Goal: Information Seeking & Learning: Learn about a topic

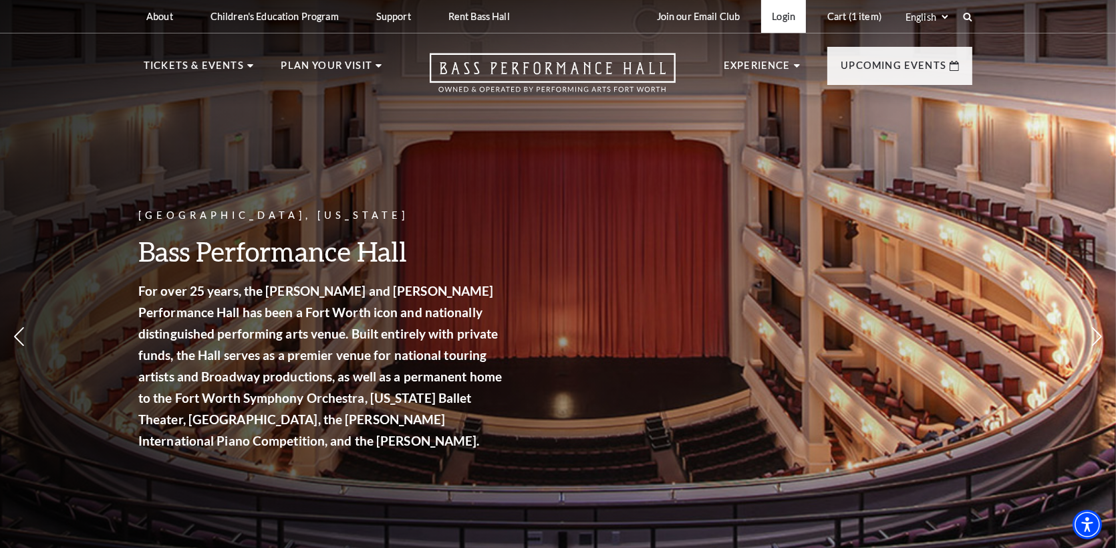
click at [781, 15] on link "Login" at bounding box center [783, 16] width 45 height 33
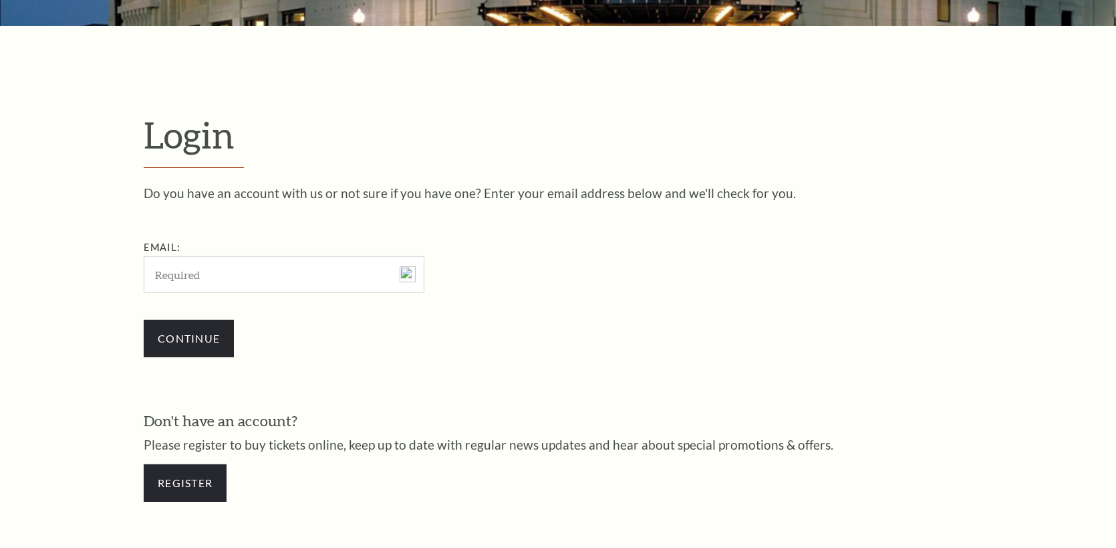
scroll to position [415, 0]
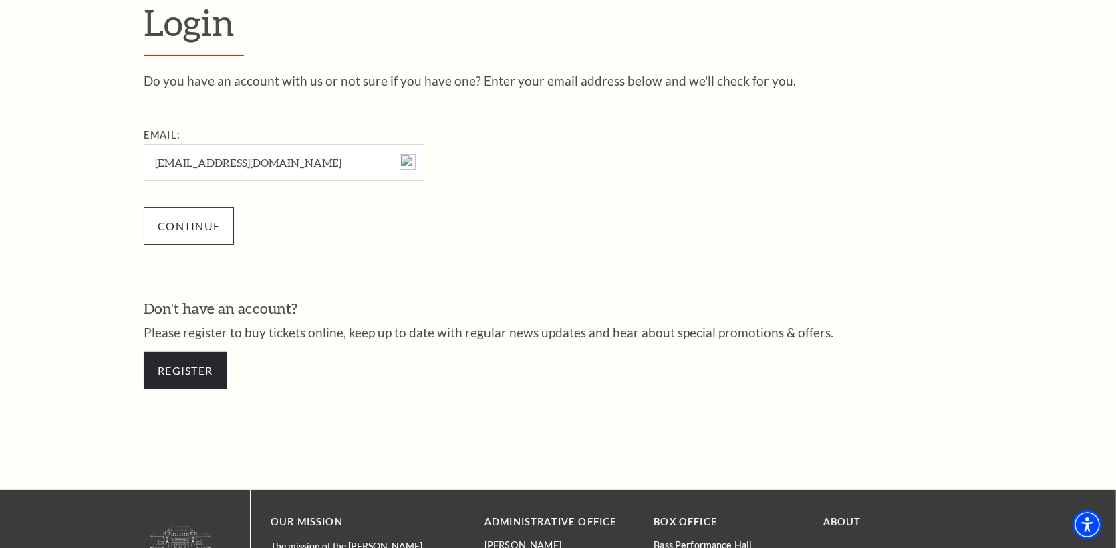
type input "montarhea@gmail.com"
click at [179, 227] on input "Continue" at bounding box center [189, 225] width 90 height 37
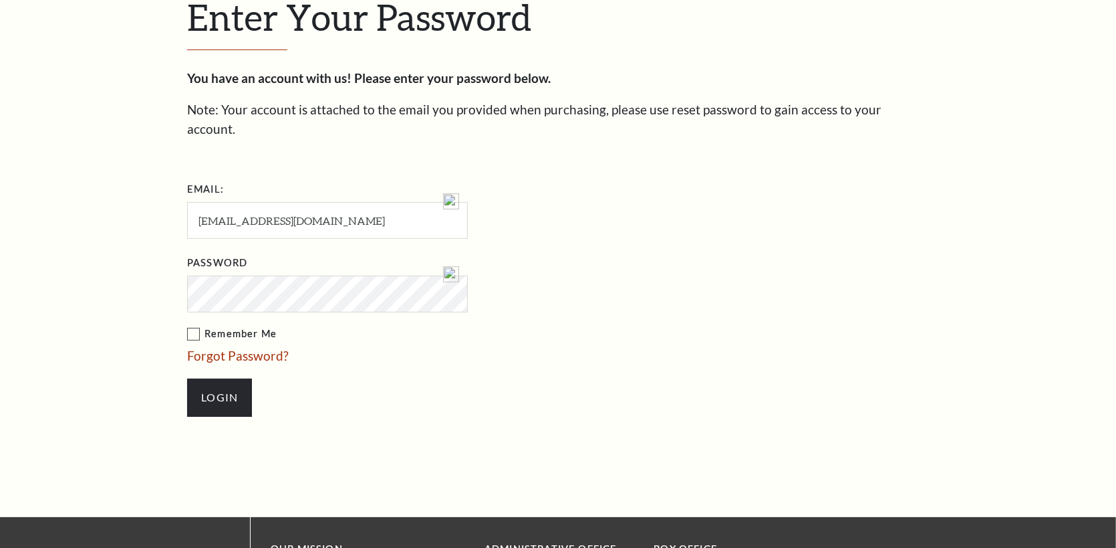
scroll to position [428, 0]
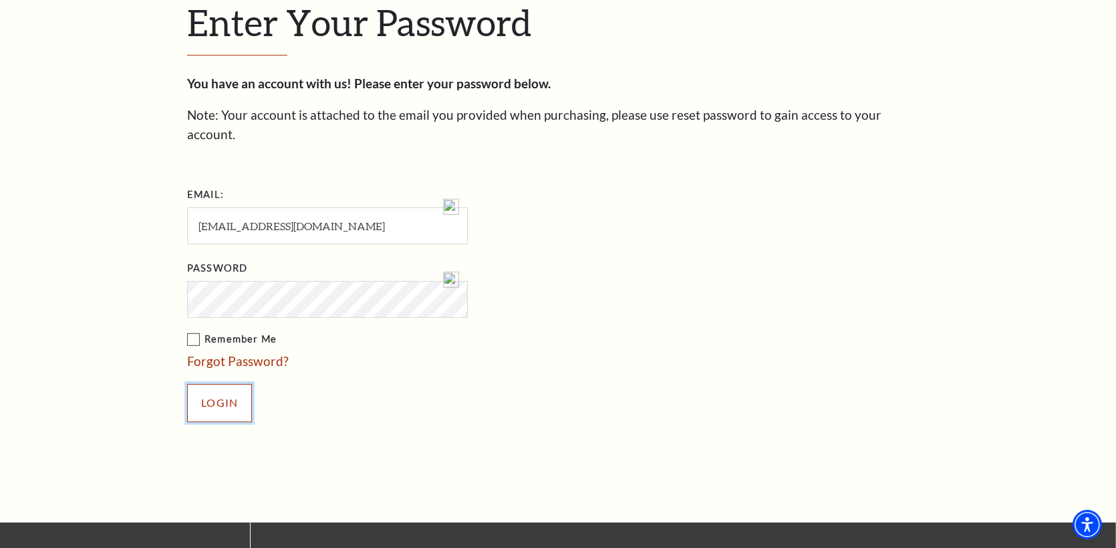
click at [227, 384] on input "Login" at bounding box center [219, 402] width 65 height 37
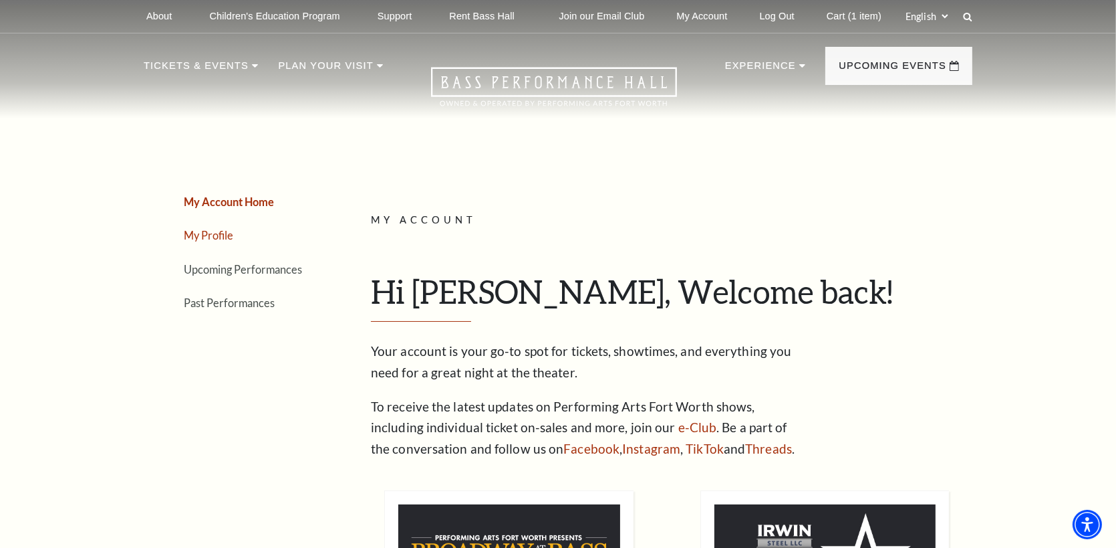
click at [211, 233] on link "My Profile" at bounding box center [208, 235] width 49 height 13
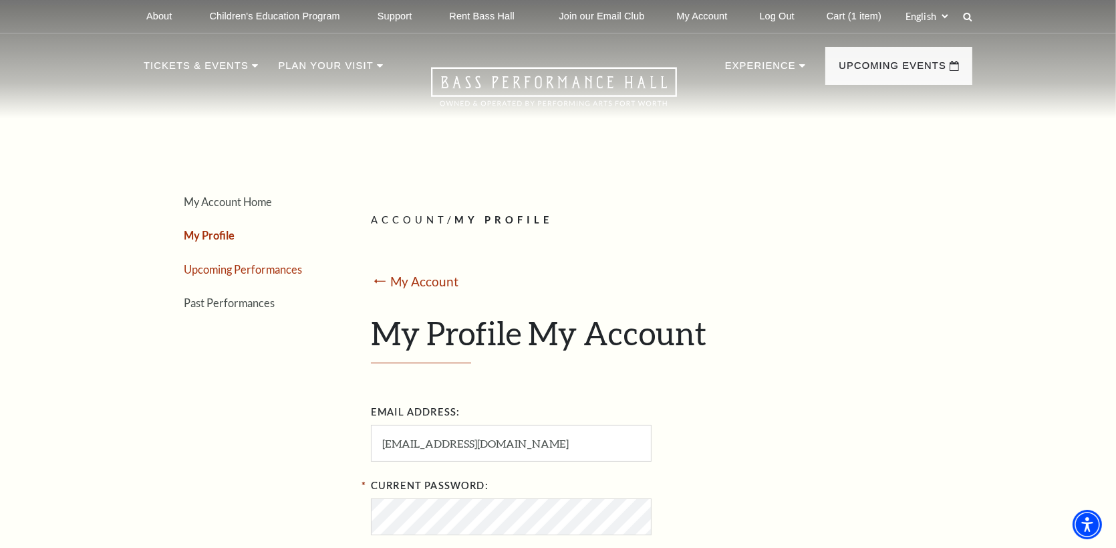
click at [238, 267] on link "Upcoming Performances" at bounding box center [243, 269] width 118 height 13
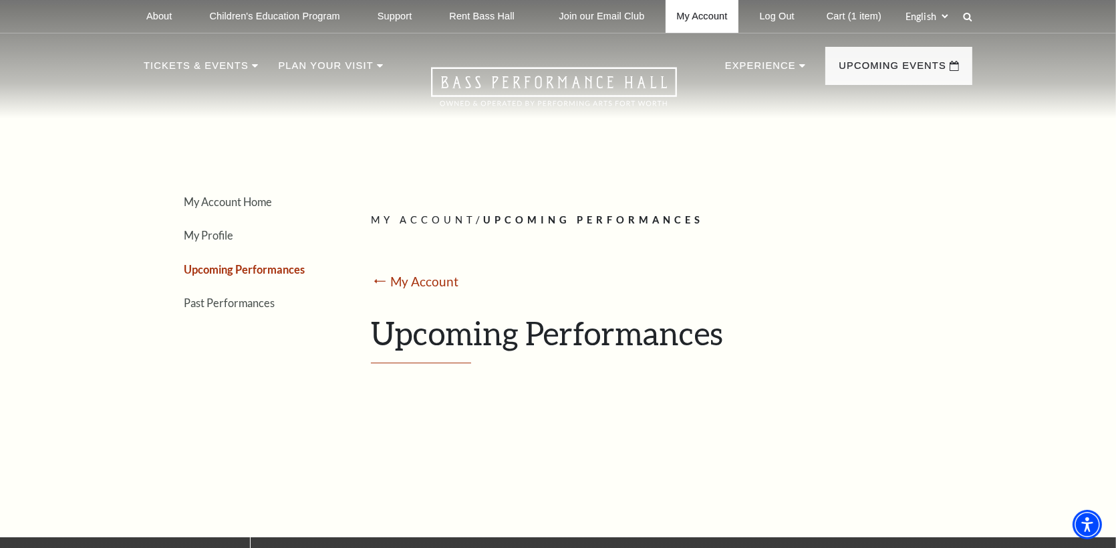
click at [711, 15] on link "My Account" at bounding box center [702, 16] width 72 height 33
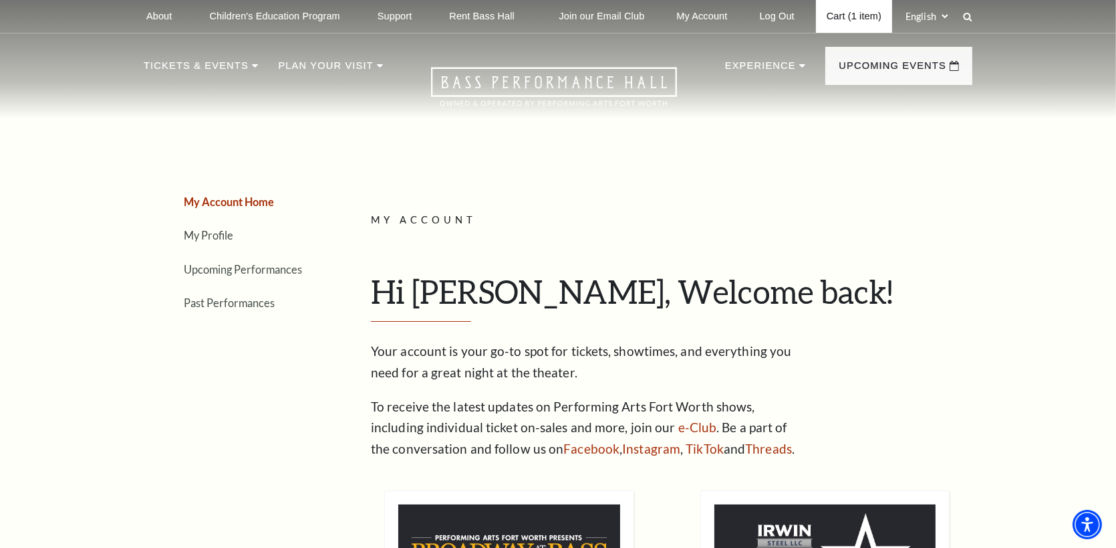
click at [832, 14] on link "Cart (1 item)" at bounding box center [854, 16] width 76 height 33
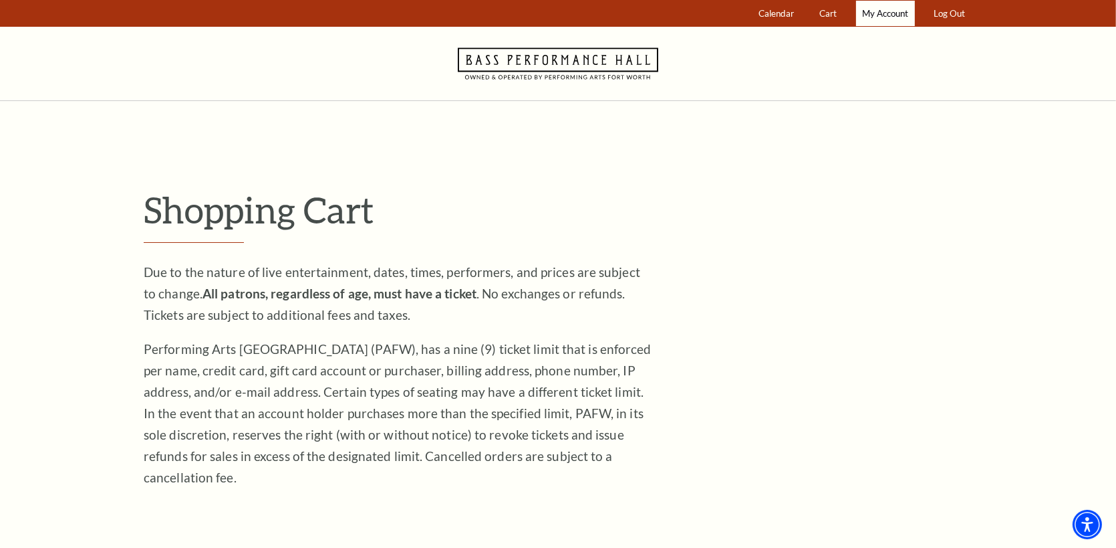
click at [896, 9] on span "My Account" at bounding box center [885, 13] width 46 height 11
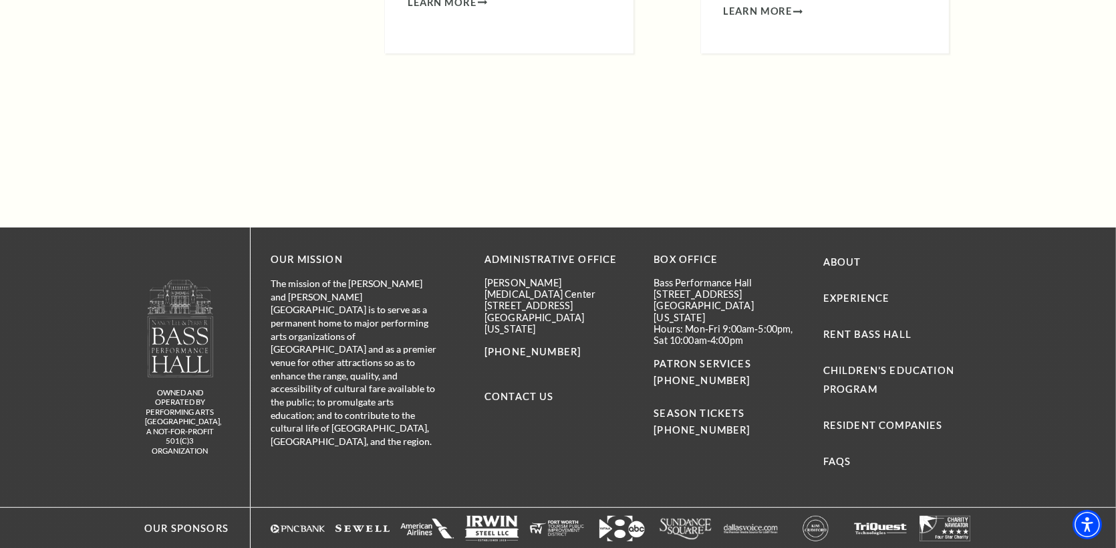
scroll to position [983, 0]
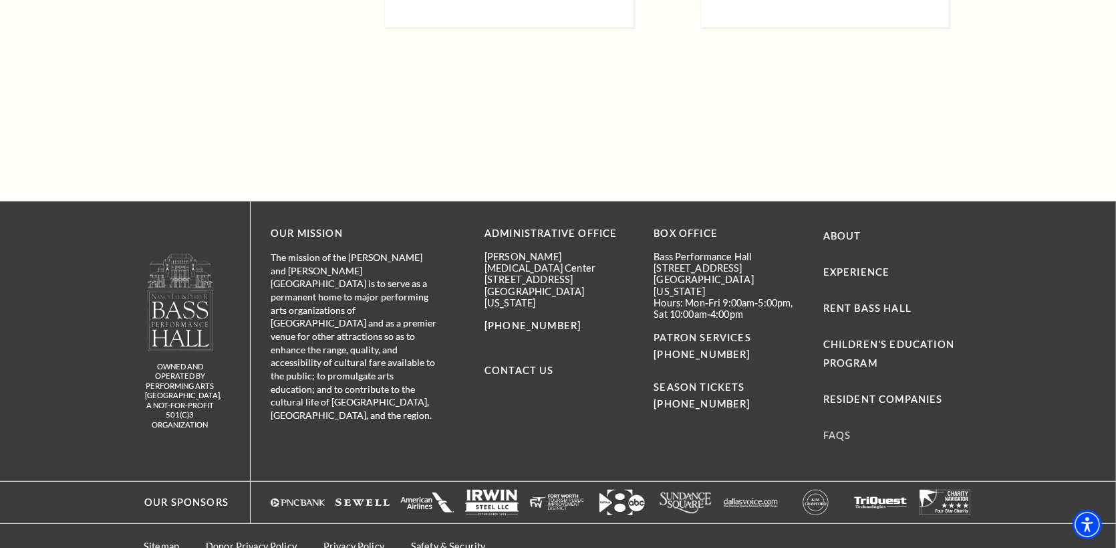
click at [841, 429] on link "FAQs" at bounding box center [838, 434] width 28 height 11
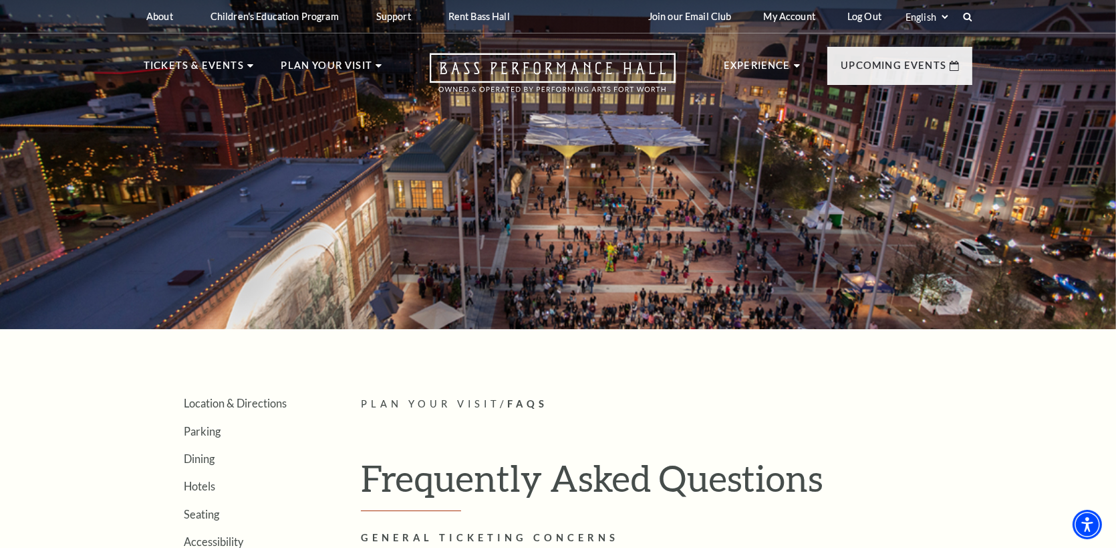
click at [960, 12] on div "Select: English Español" at bounding box center [933, 16] width 60 height 13
click at [966, 10] on div "Join our Email Club My Account Log Out Select: English Español" at bounding box center [805, 16] width 335 height 33
click at [967, 17] on icon at bounding box center [968, 17] width 12 height 12
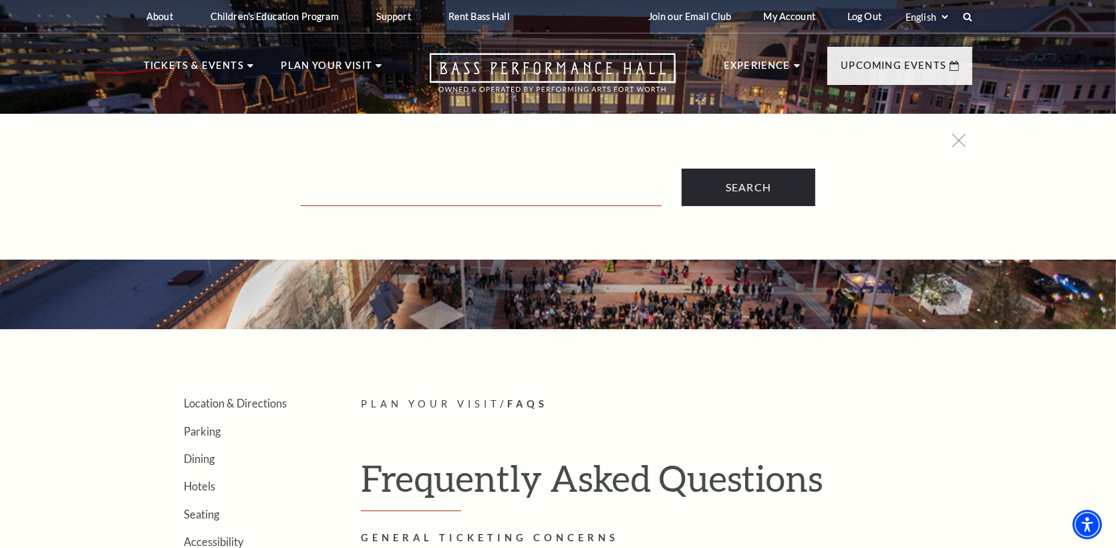
click at [425, 190] on input "Text field" at bounding box center [481, 191] width 361 height 27
type input "seating map"
click at [682, 168] on input "Search" at bounding box center [749, 186] width 134 height 37
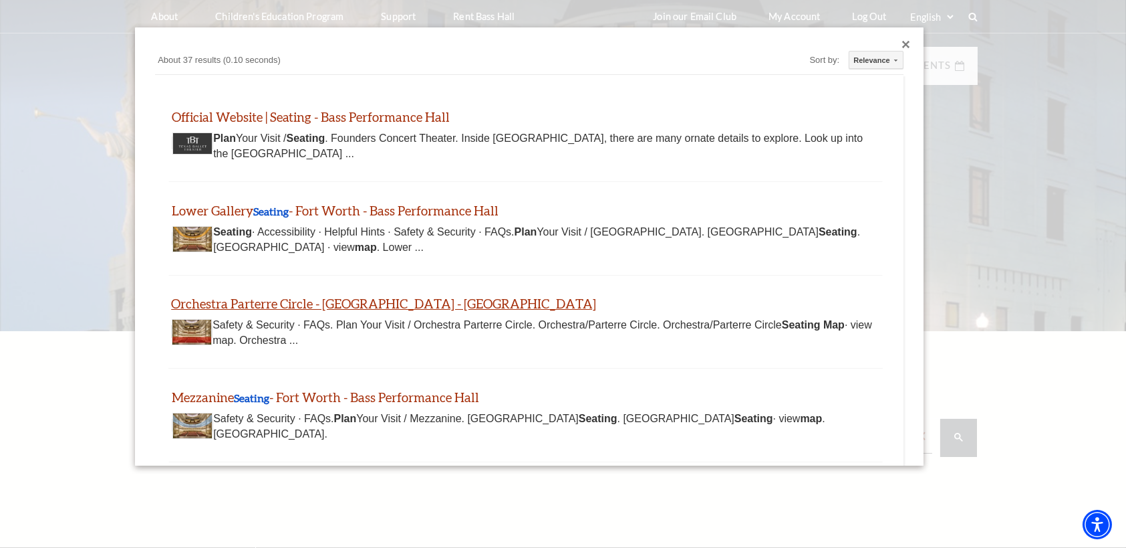
click at [434, 304] on link "Orchestra Parterre Circle - Fort Worth - Bass Performance Hall" at bounding box center [383, 302] width 425 height 15
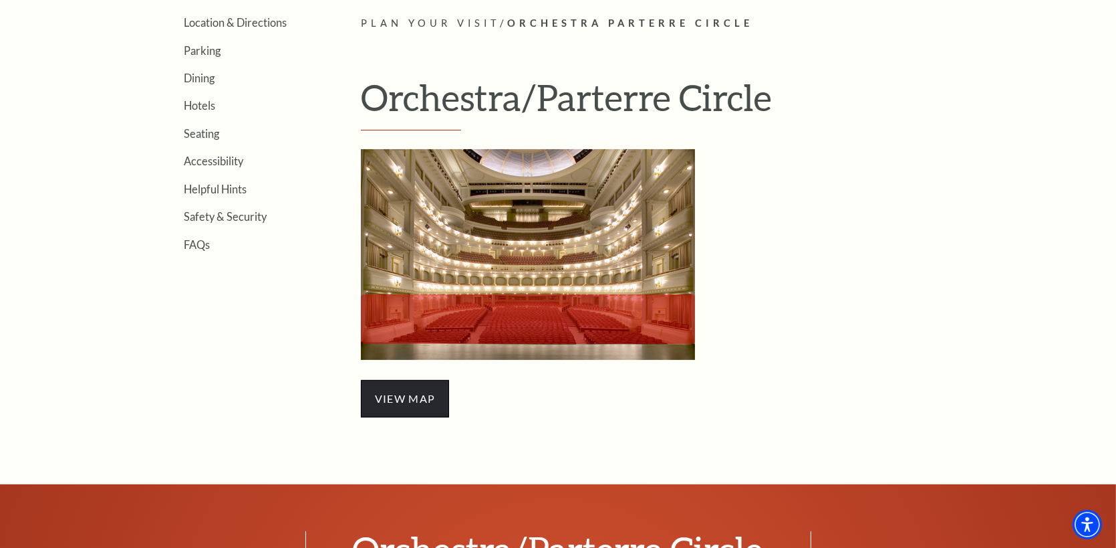
scroll to position [445, 0]
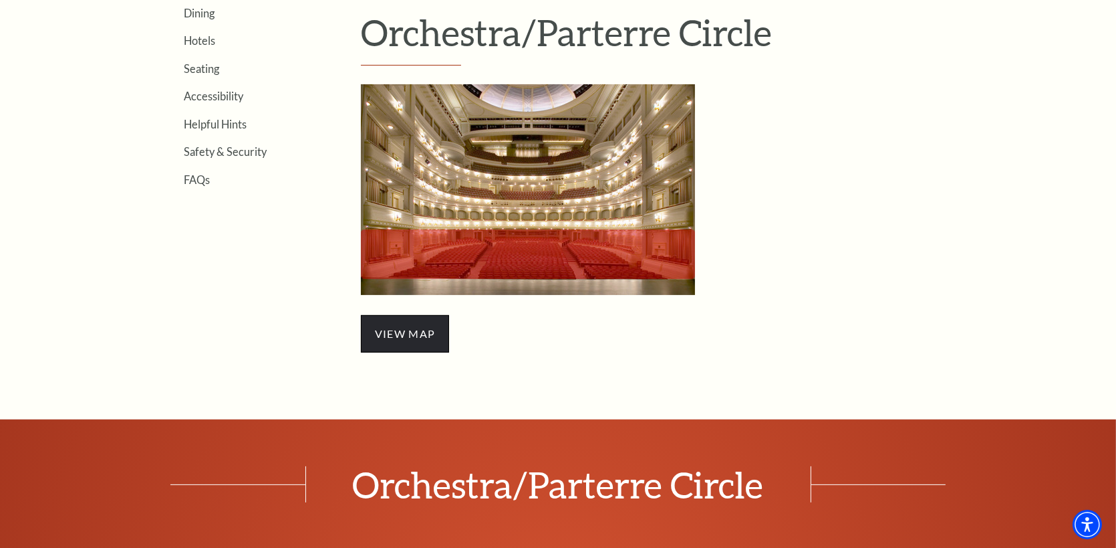
click at [418, 334] on span "view map" at bounding box center [405, 333] width 88 height 37
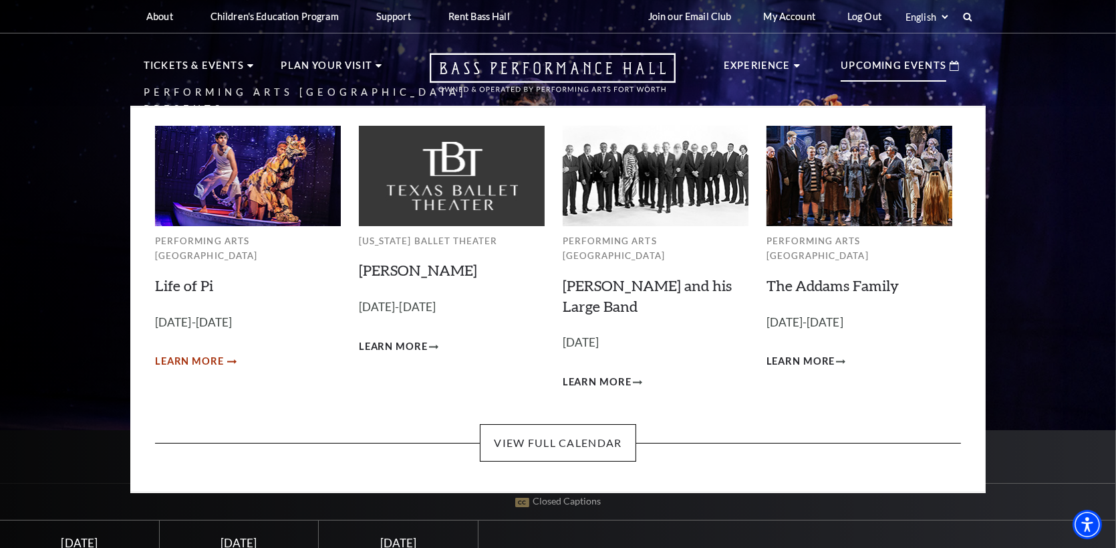
click at [211, 353] on span "Learn More" at bounding box center [189, 361] width 69 height 17
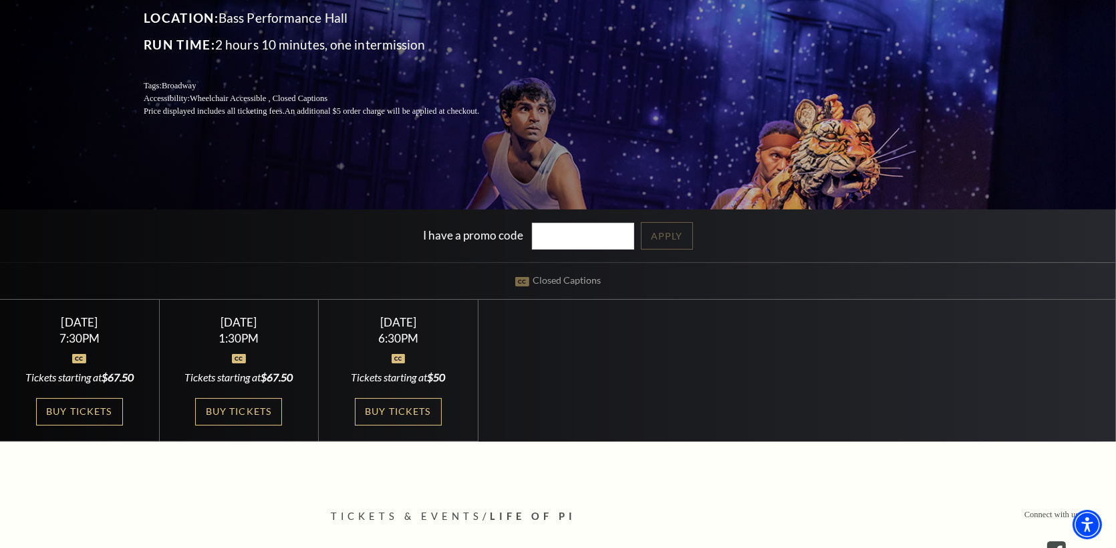
scroll to position [223, 0]
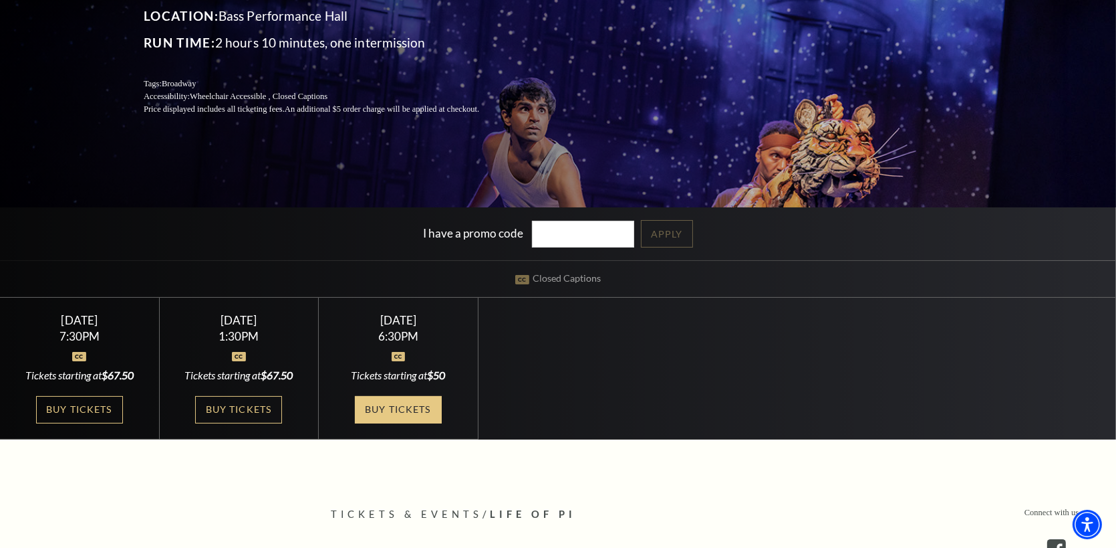
click at [401, 402] on link "Buy Tickets" at bounding box center [398, 409] width 87 height 27
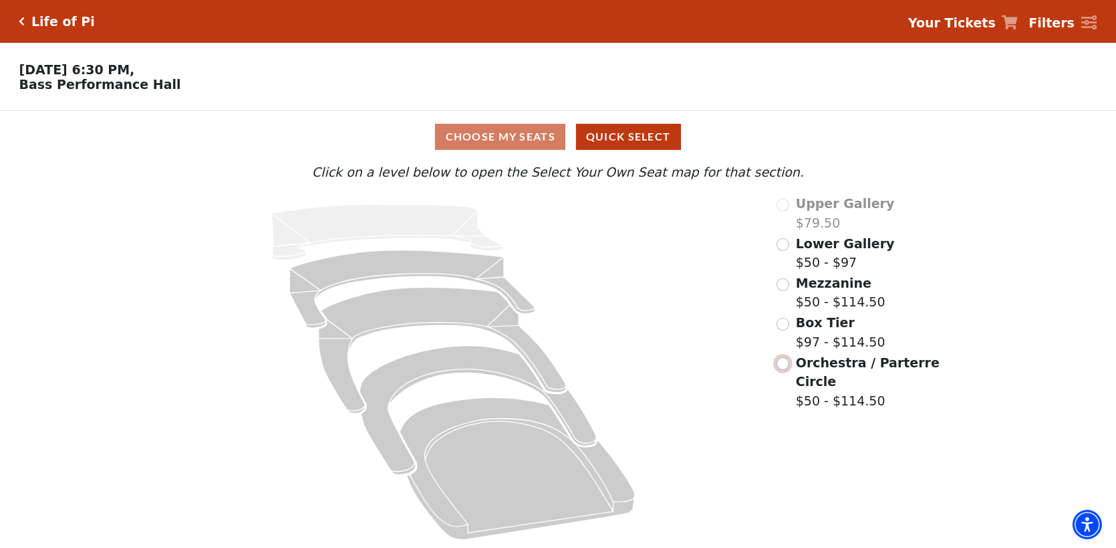
click at [785, 365] on input "Orchestra / Parterre Circle$50 - $114.50\a" at bounding box center [783, 363] width 13 height 13
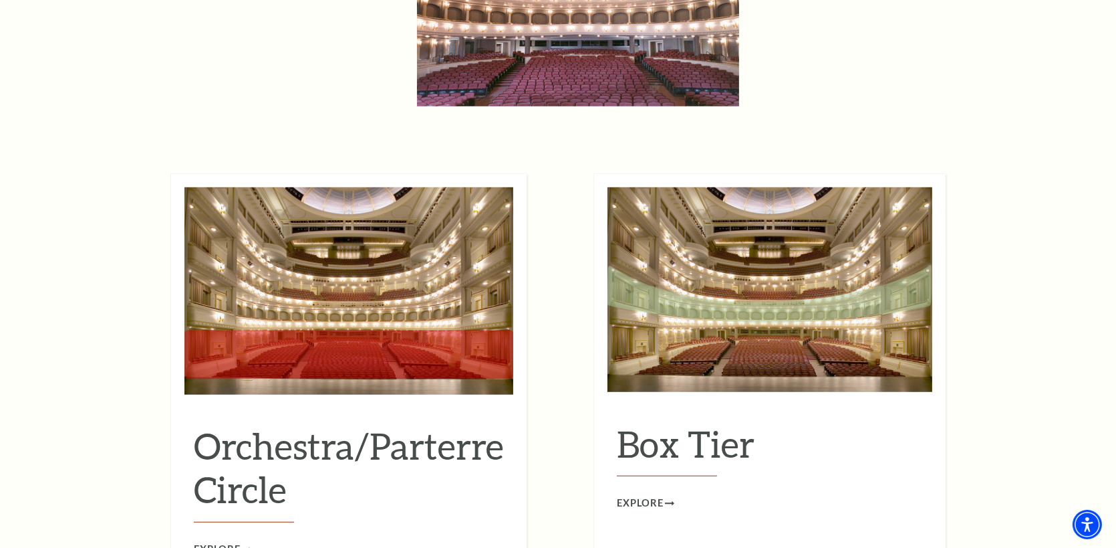
scroll to position [1225, 0]
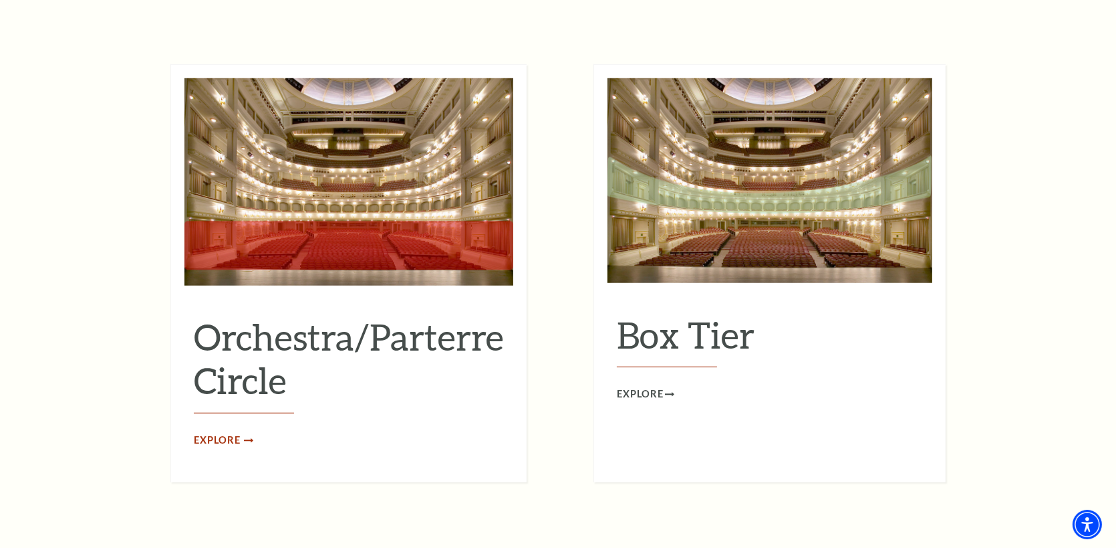
click at [223, 432] on span "Explore" at bounding box center [217, 440] width 47 height 17
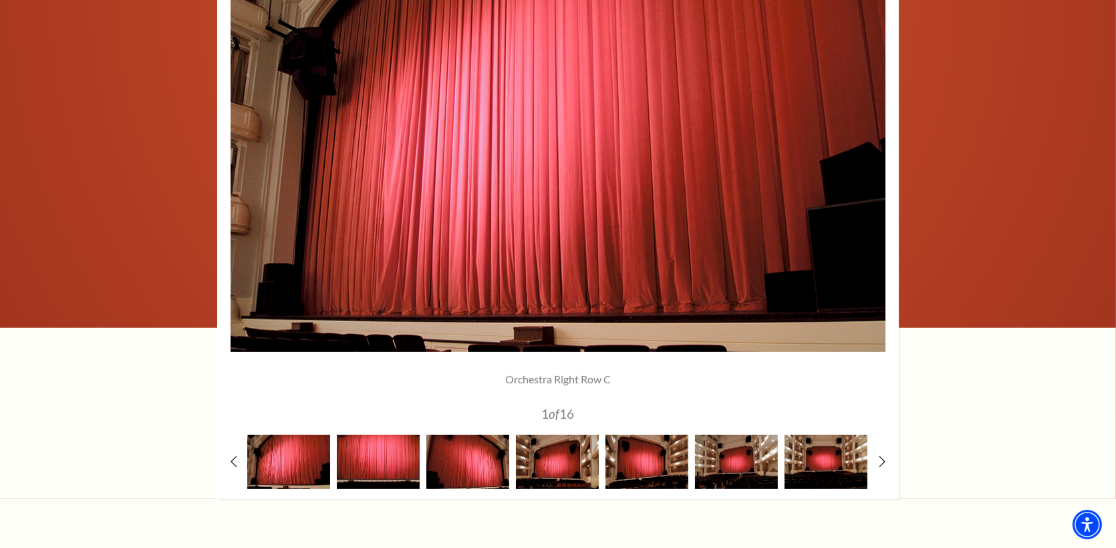
scroll to position [1114, 0]
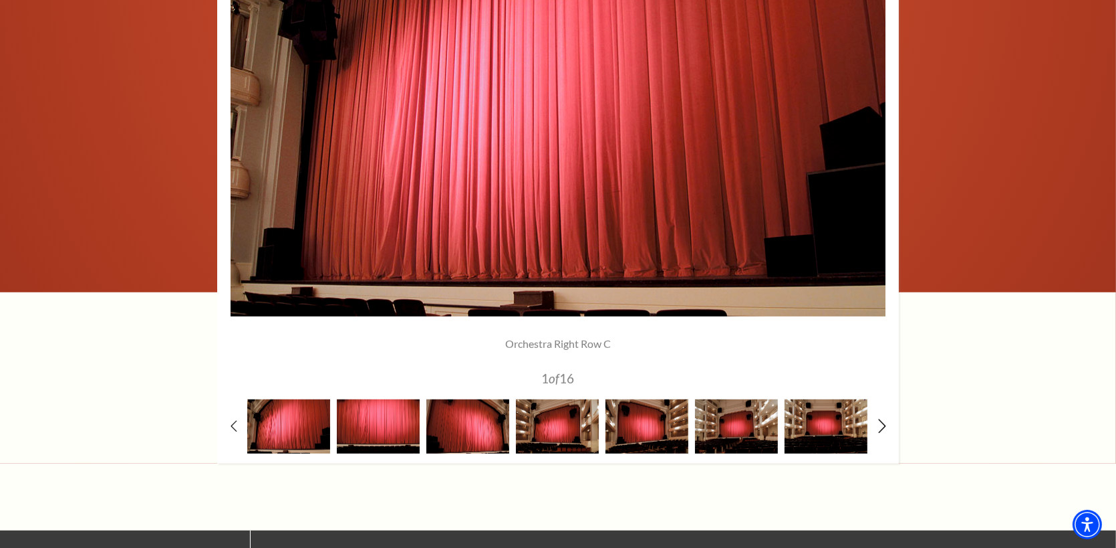
click at [878, 425] on icon at bounding box center [882, 425] width 9 height 14
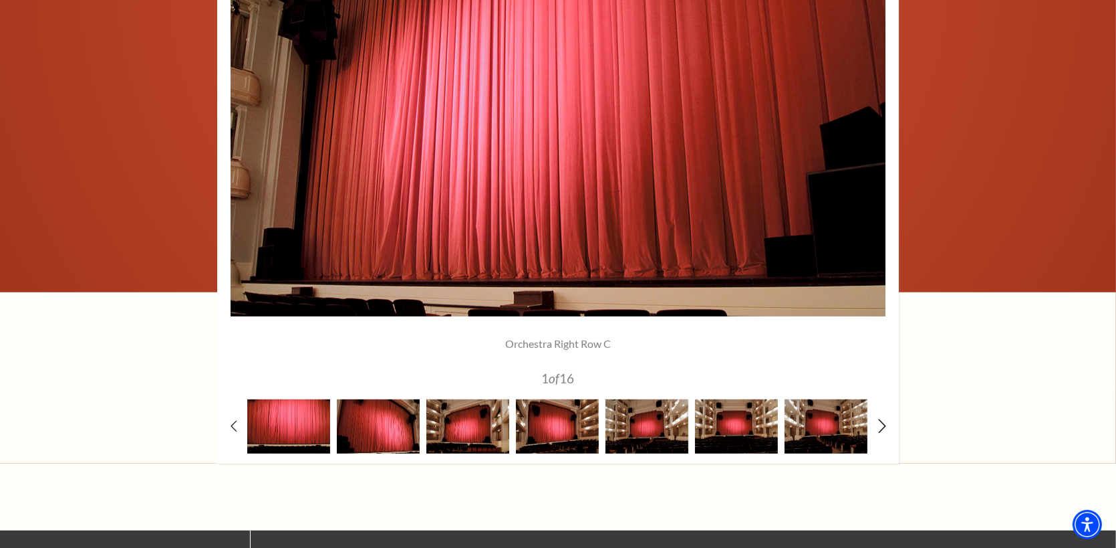
click at [878, 425] on icon at bounding box center [882, 425] width 9 height 14
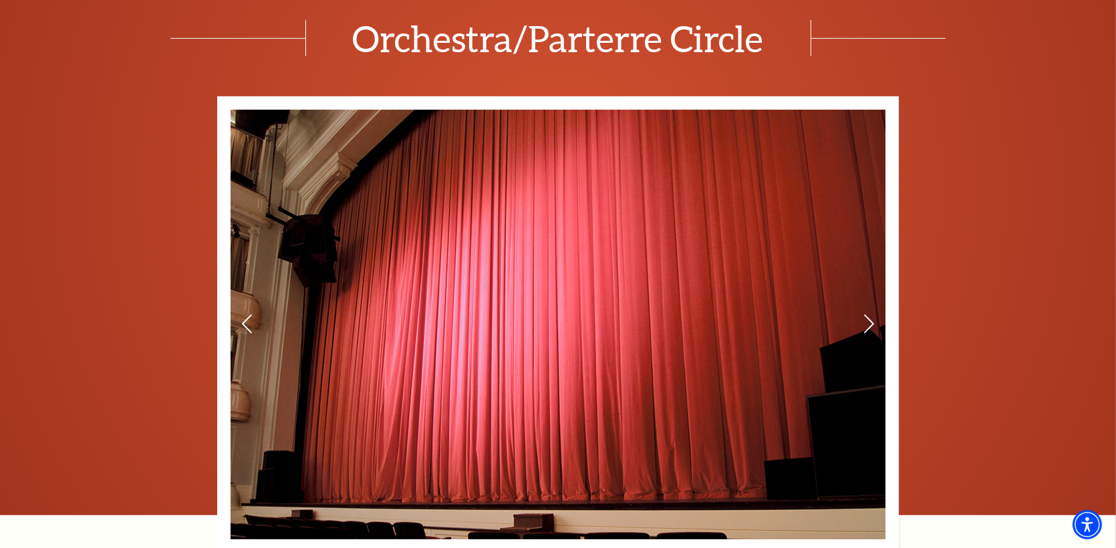
scroll to position [1003, 0]
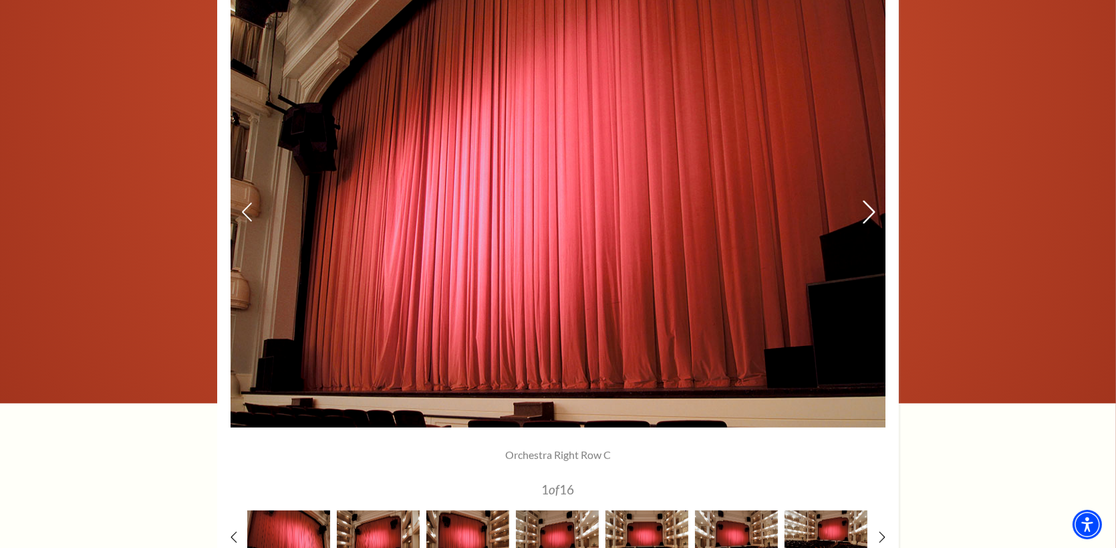
click at [868, 209] on icon at bounding box center [869, 212] width 14 height 23
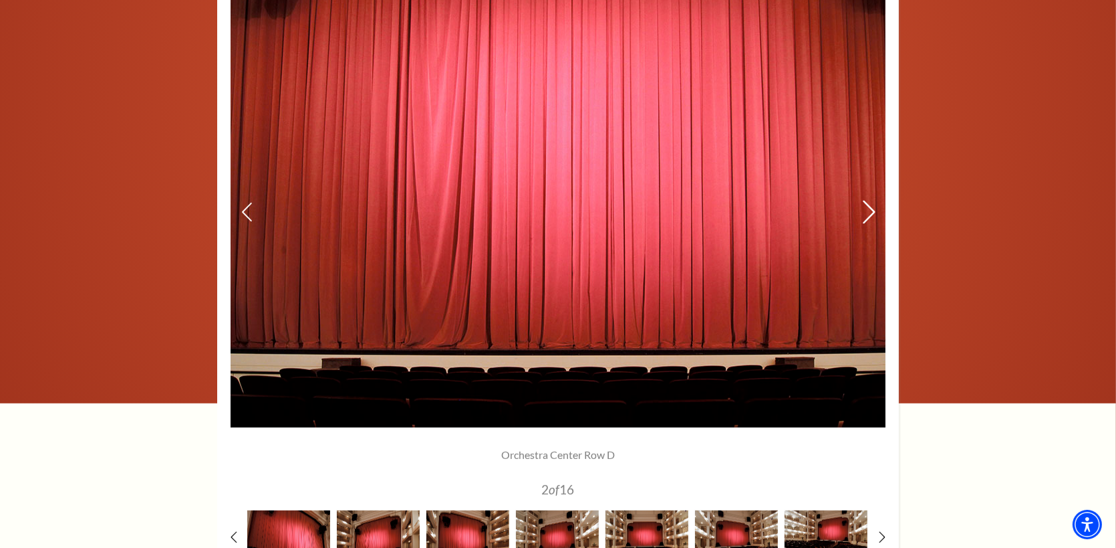
click at [868, 209] on icon at bounding box center [869, 212] width 14 height 23
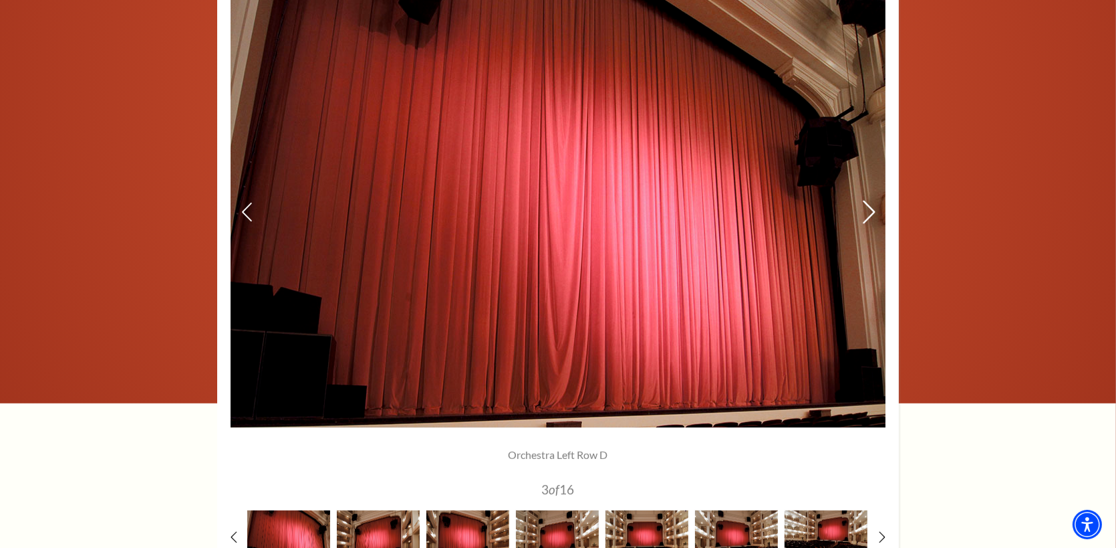
click at [867, 209] on icon at bounding box center [869, 212] width 14 height 23
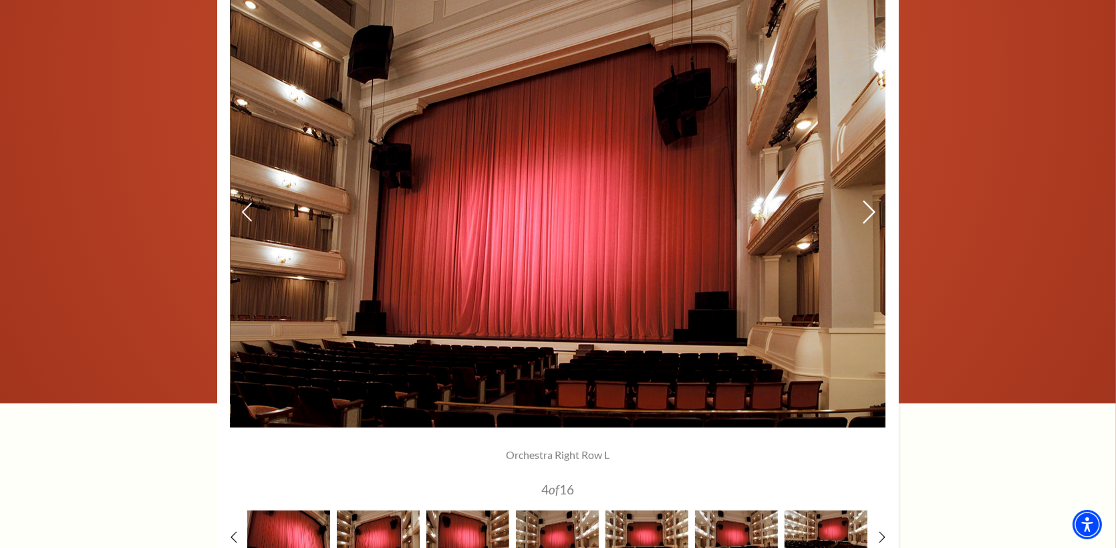
click at [867, 209] on icon at bounding box center [869, 212] width 14 height 23
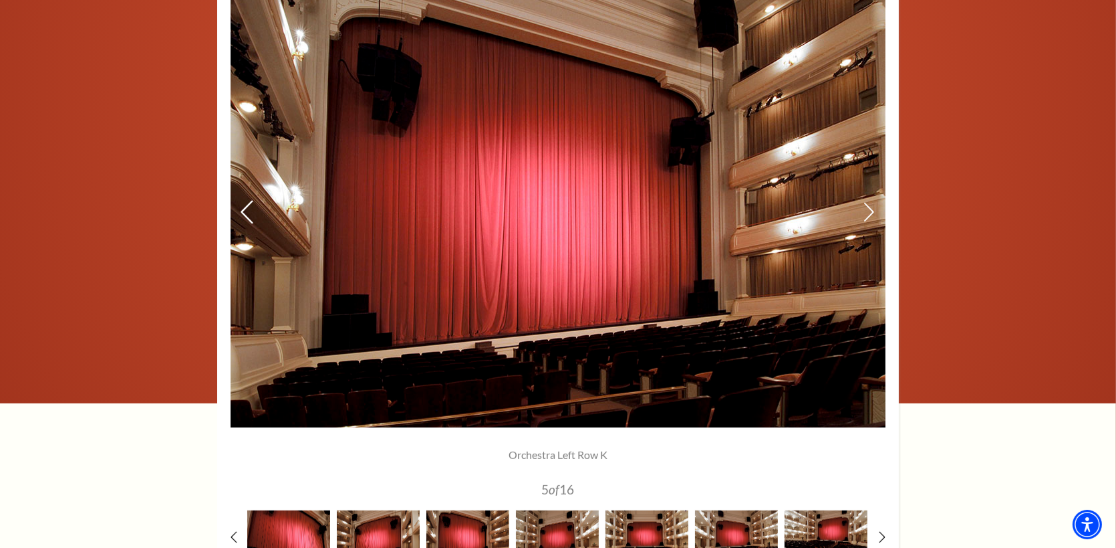
click at [243, 209] on use at bounding box center [247, 212] width 12 height 23
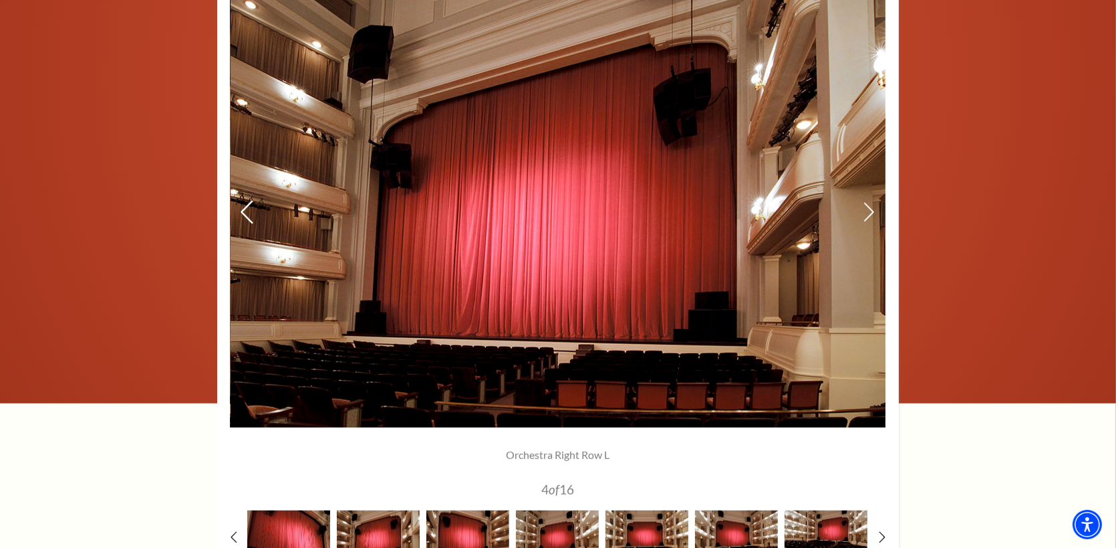
click at [243, 209] on use at bounding box center [247, 212] width 12 height 23
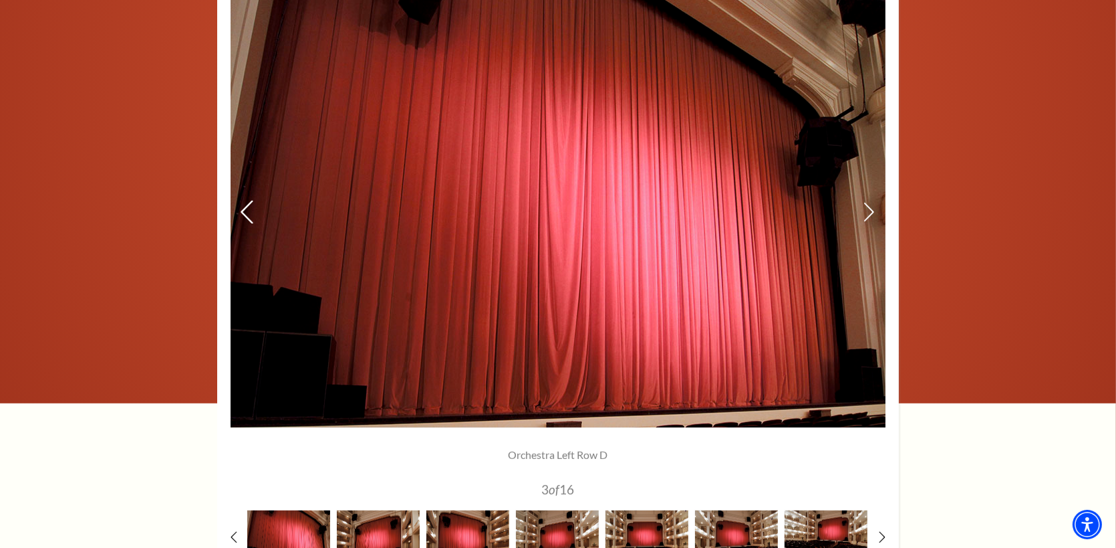
click at [243, 209] on use at bounding box center [247, 212] width 12 height 23
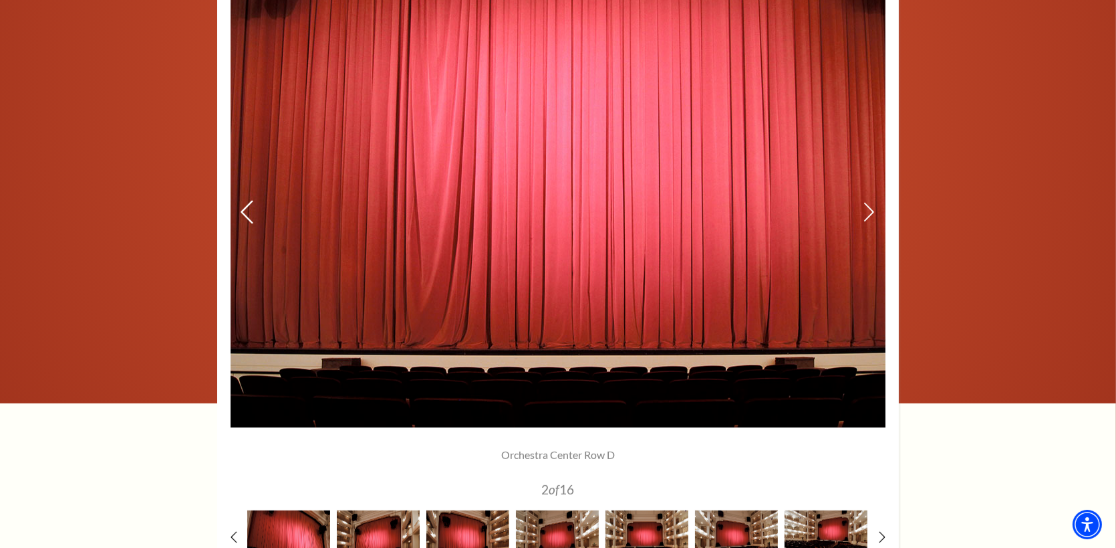
click at [243, 209] on use at bounding box center [247, 212] width 12 height 23
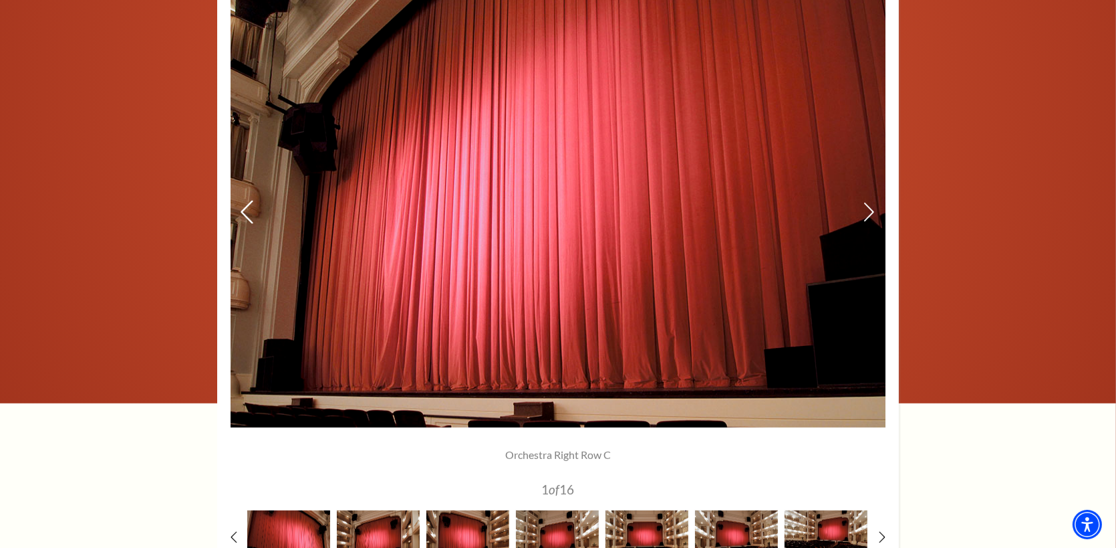
click at [244, 209] on use at bounding box center [247, 212] width 12 height 23
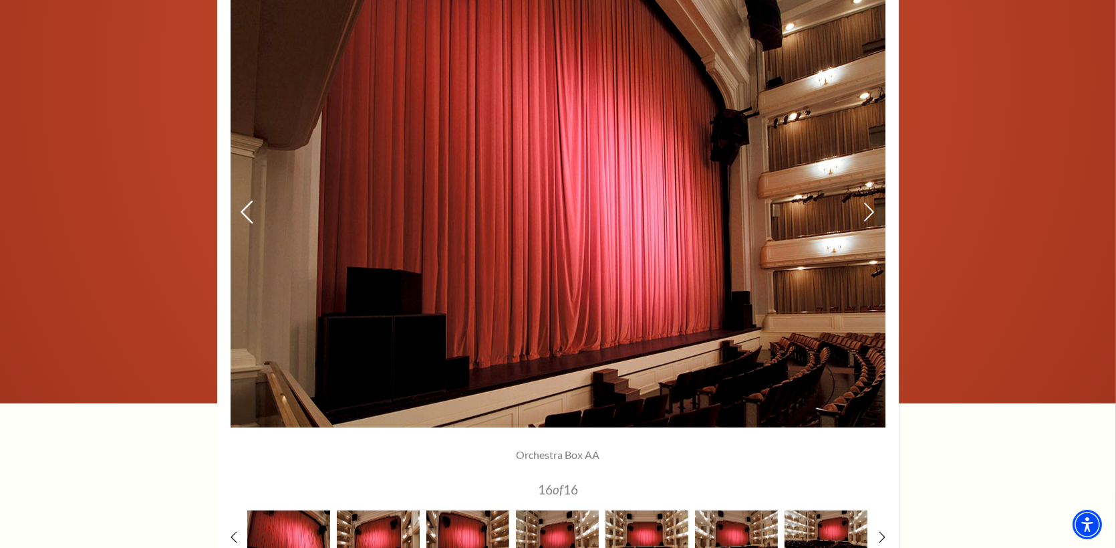
click at [245, 209] on icon at bounding box center [247, 212] width 14 height 23
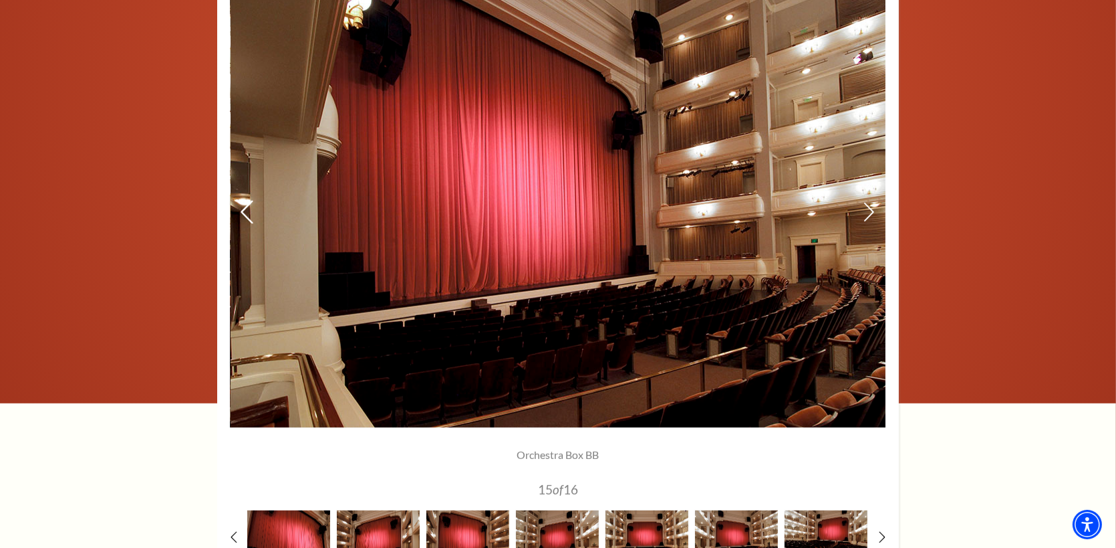
click at [245, 209] on icon at bounding box center [247, 212] width 14 height 23
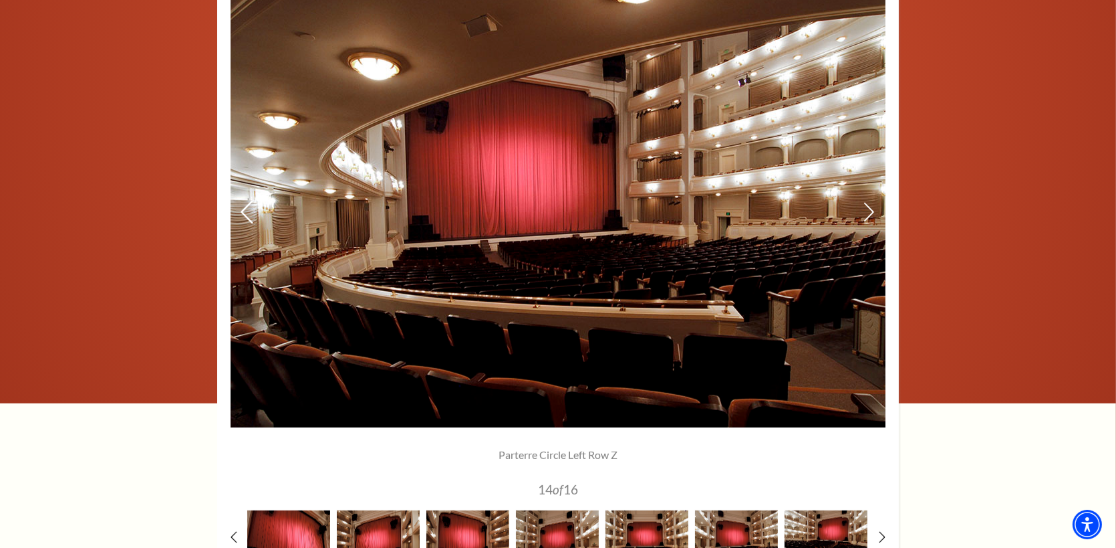
click at [245, 209] on icon at bounding box center [247, 212] width 14 height 23
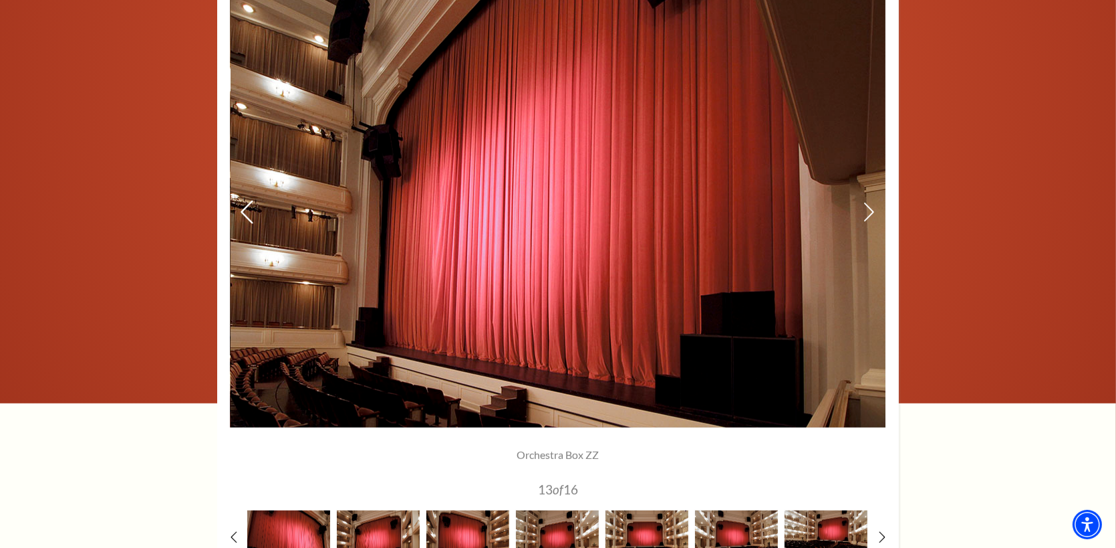
click at [245, 209] on icon at bounding box center [247, 212] width 14 height 23
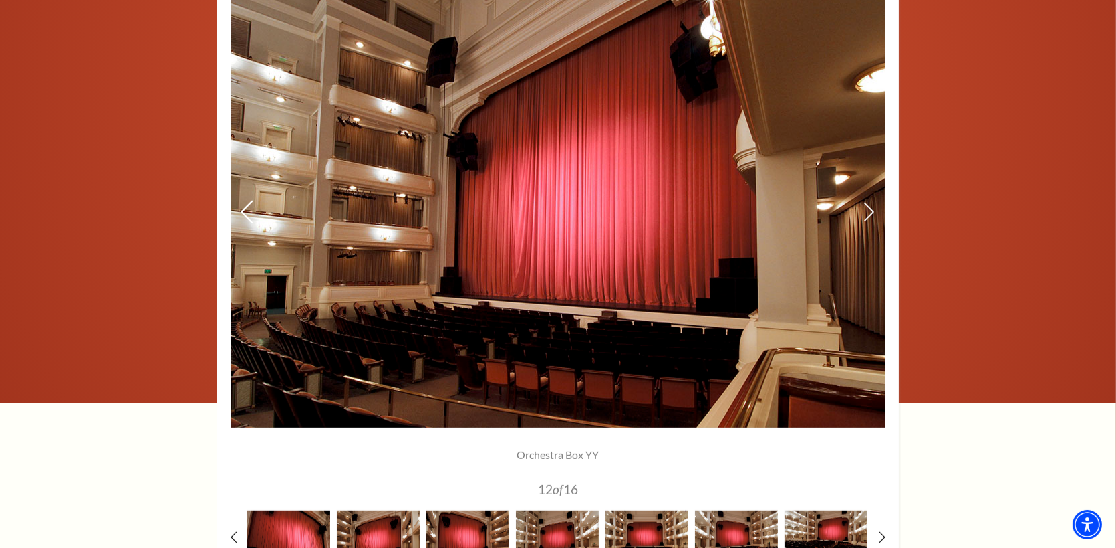
click at [245, 209] on icon at bounding box center [247, 212] width 14 height 23
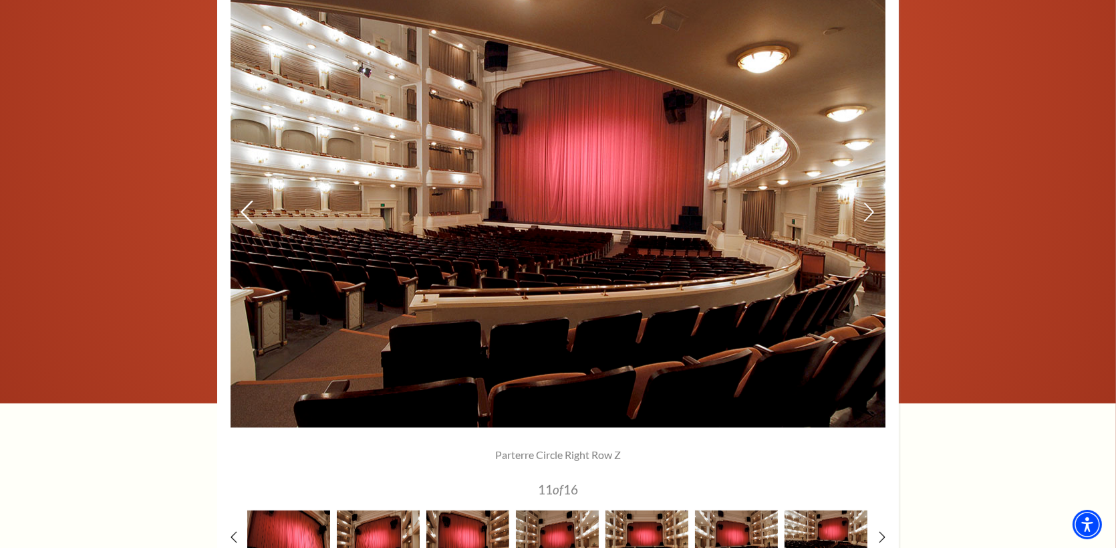
click at [245, 209] on icon at bounding box center [247, 212] width 14 height 23
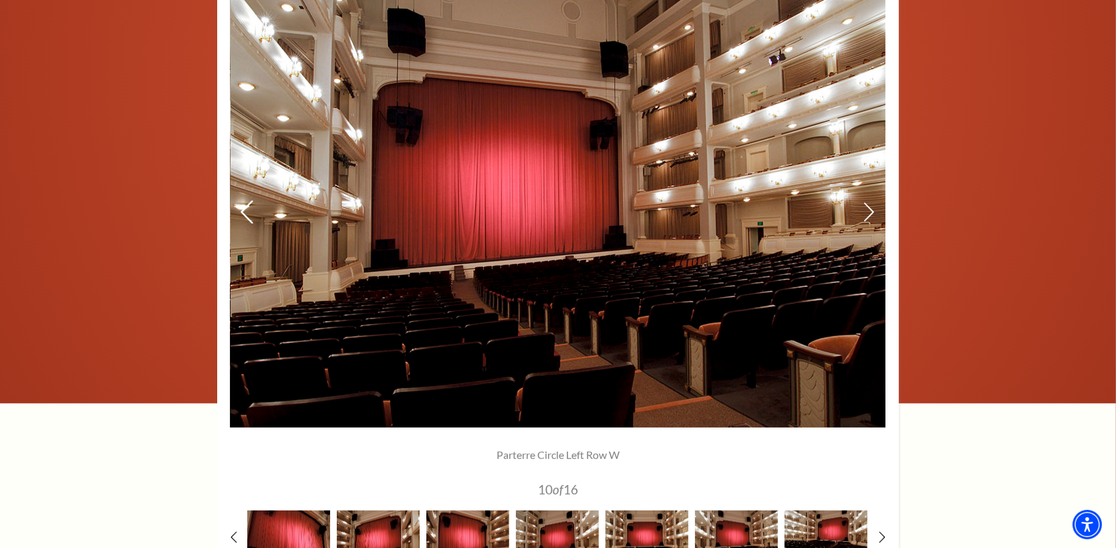
click at [245, 209] on icon at bounding box center [247, 212] width 14 height 23
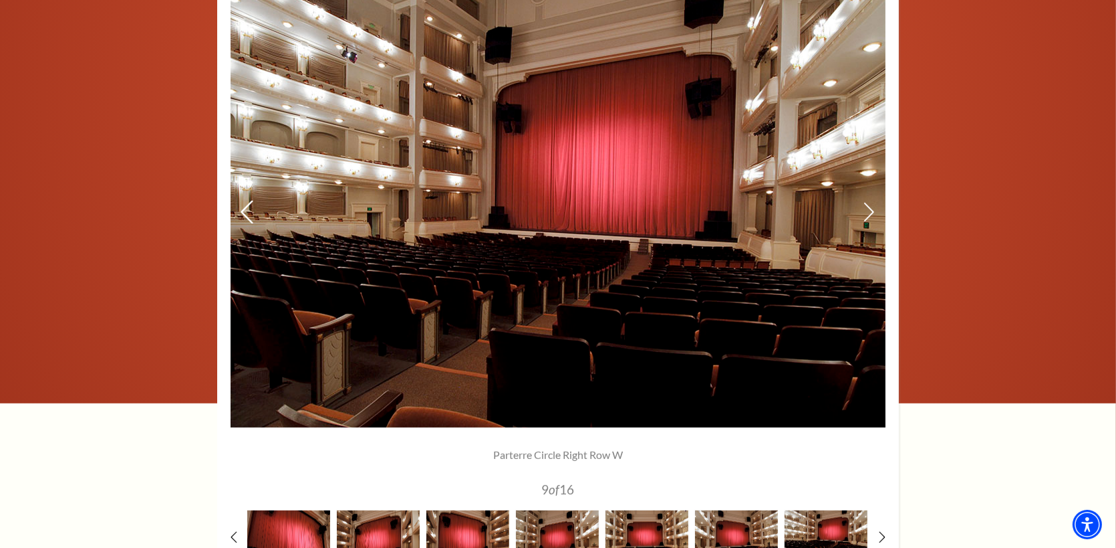
click at [246, 209] on icon at bounding box center [247, 212] width 14 height 23
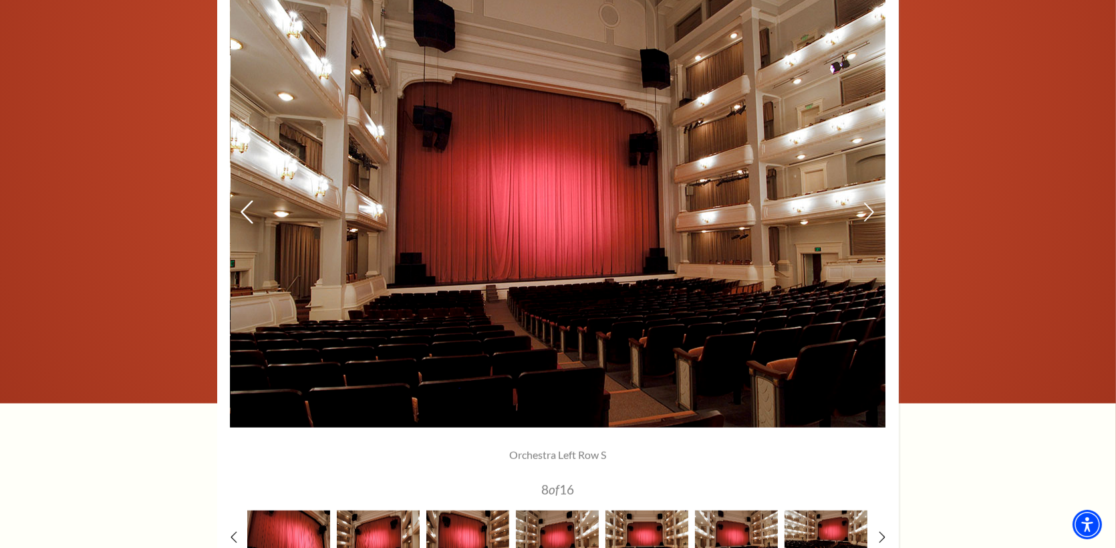
click at [246, 209] on icon at bounding box center [247, 212] width 14 height 23
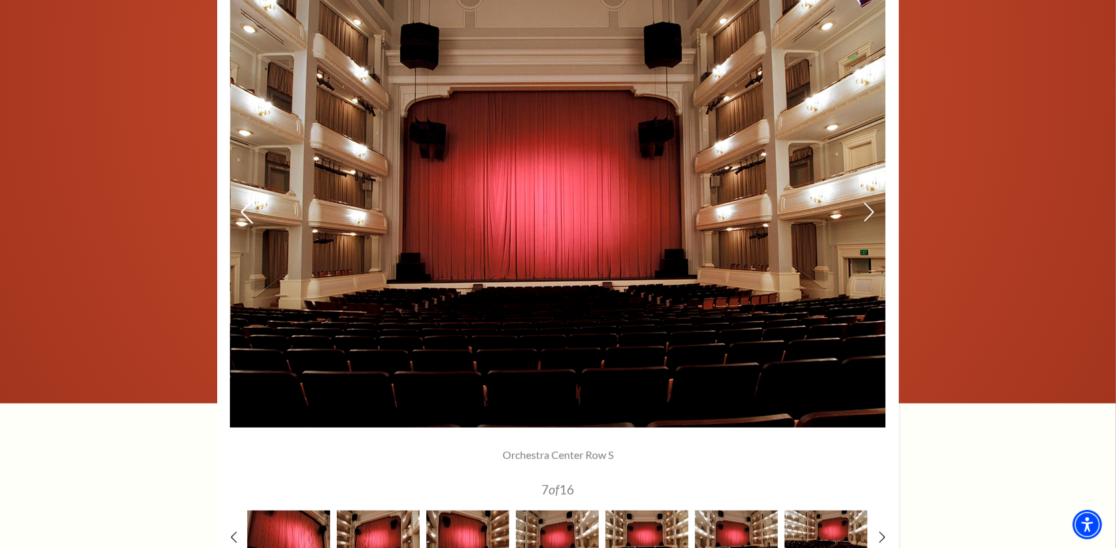
click at [246, 209] on icon at bounding box center [247, 212] width 14 height 23
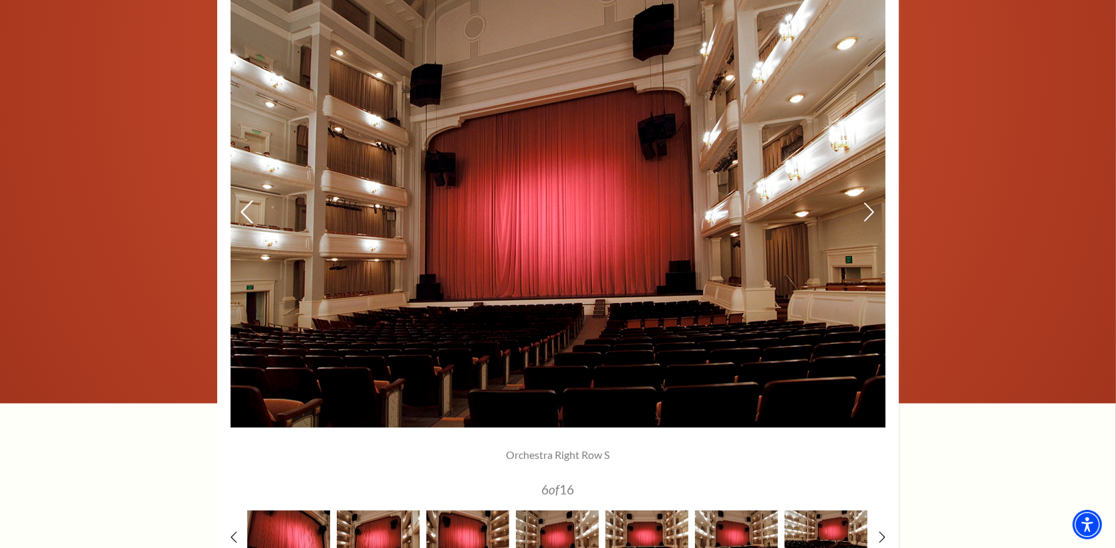
click at [246, 209] on icon at bounding box center [247, 212] width 14 height 23
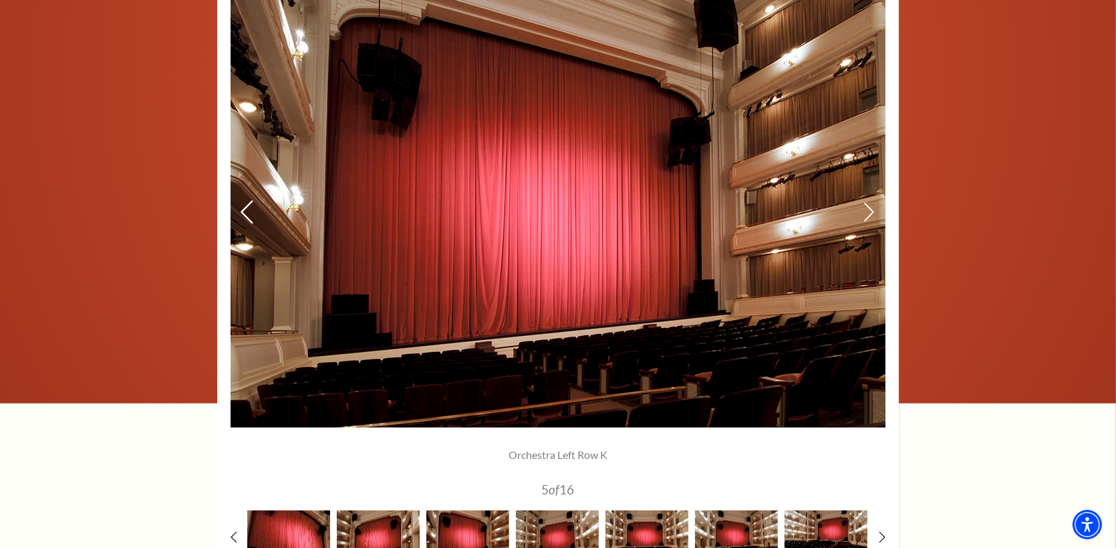
click at [246, 209] on icon at bounding box center [247, 212] width 14 height 23
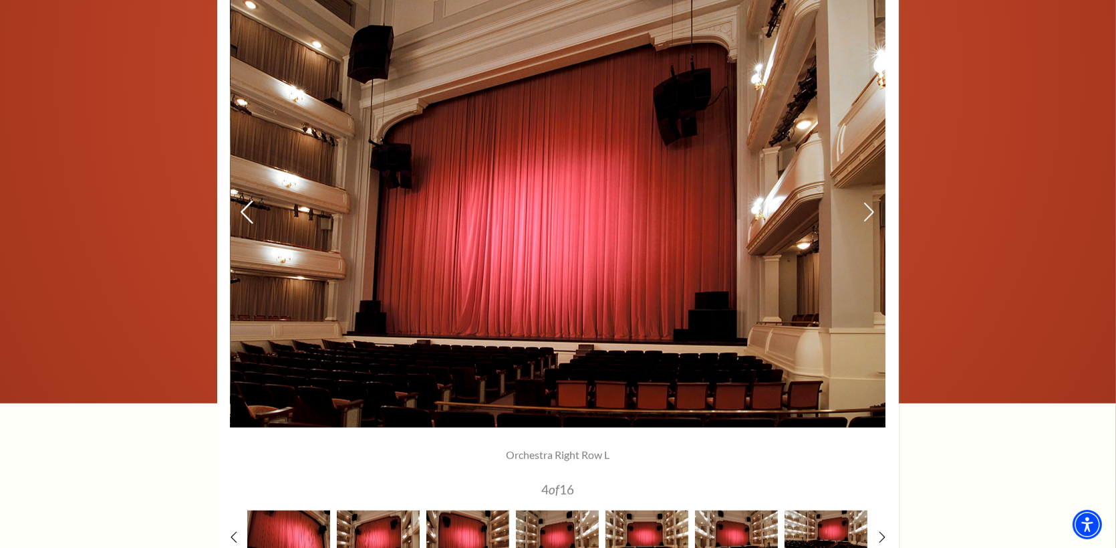
click at [246, 209] on icon at bounding box center [247, 212] width 14 height 23
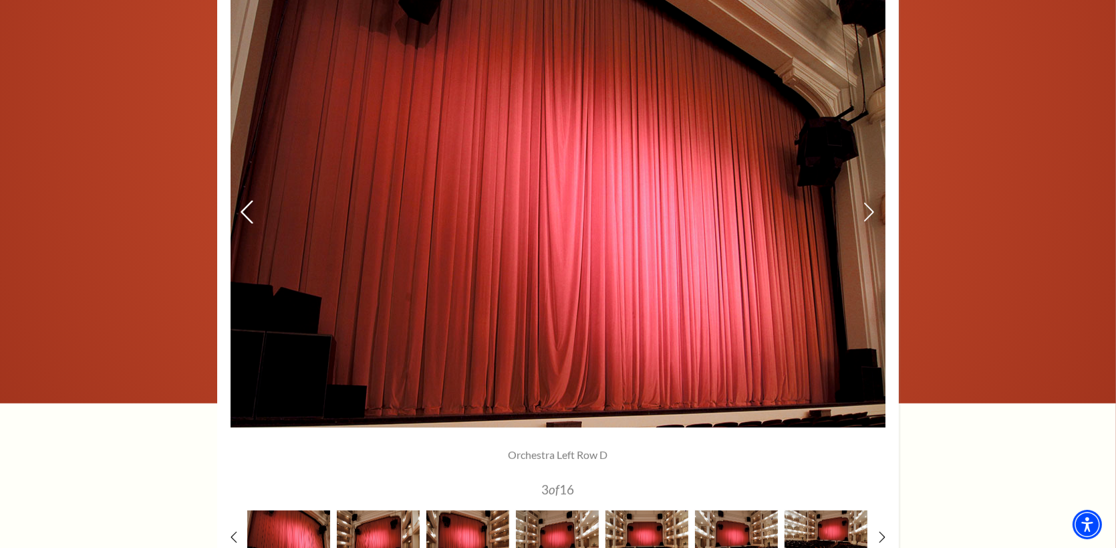
click at [246, 209] on icon at bounding box center [247, 212] width 14 height 23
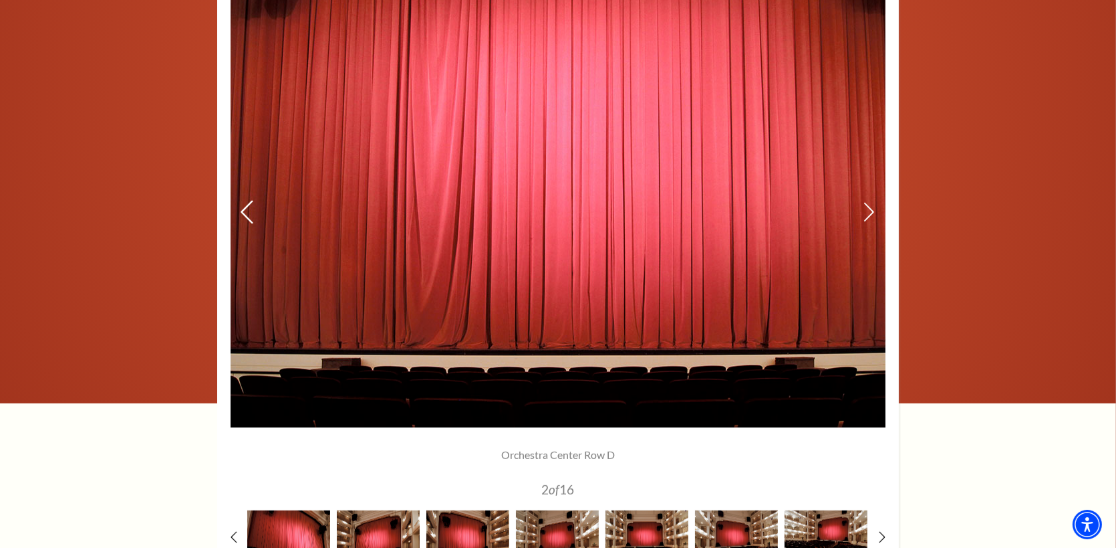
click at [246, 209] on icon at bounding box center [247, 212] width 14 height 23
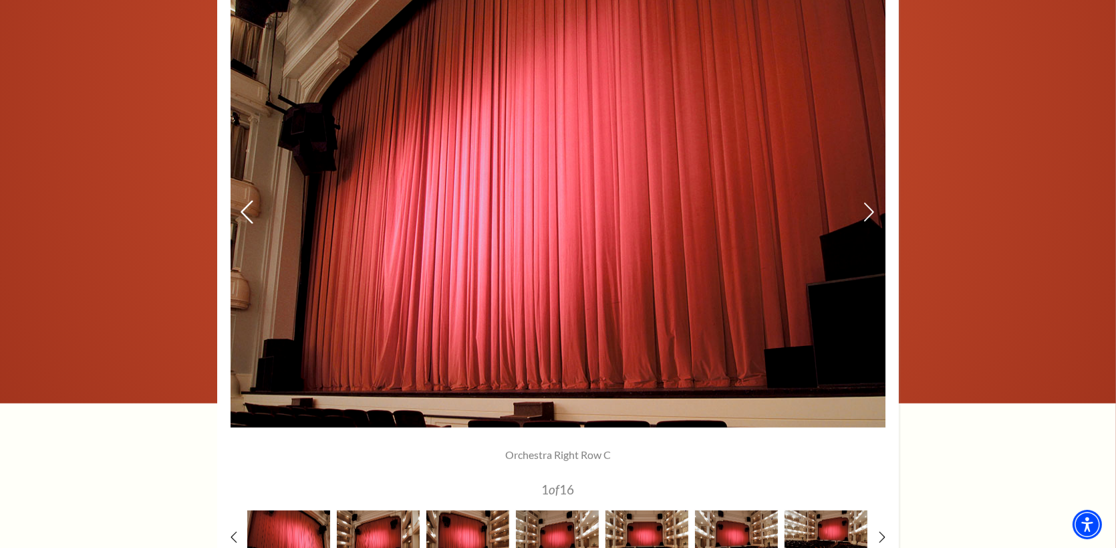
click at [246, 209] on icon at bounding box center [247, 212] width 14 height 23
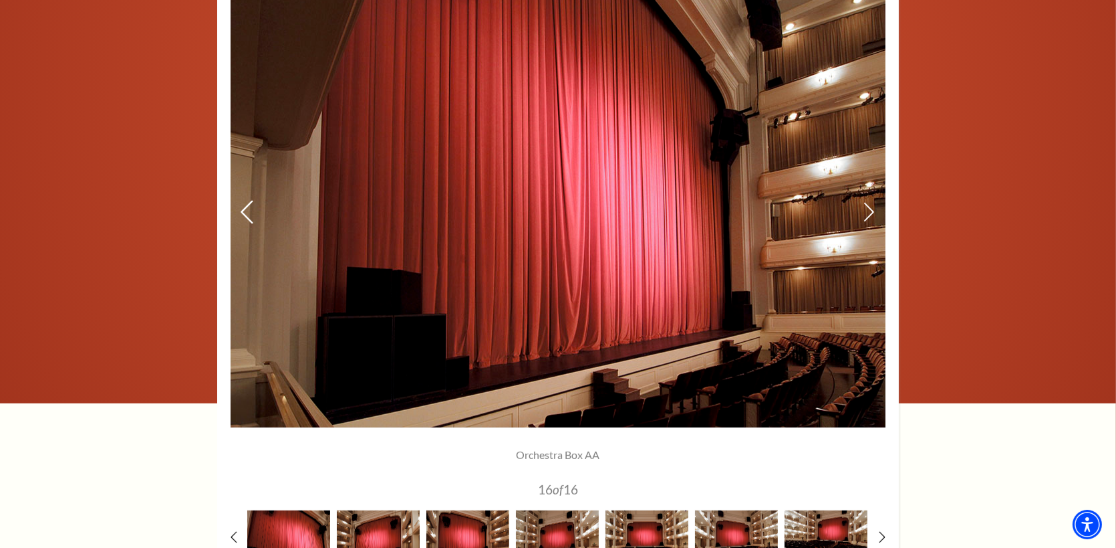
click at [246, 209] on icon at bounding box center [247, 212] width 14 height 23
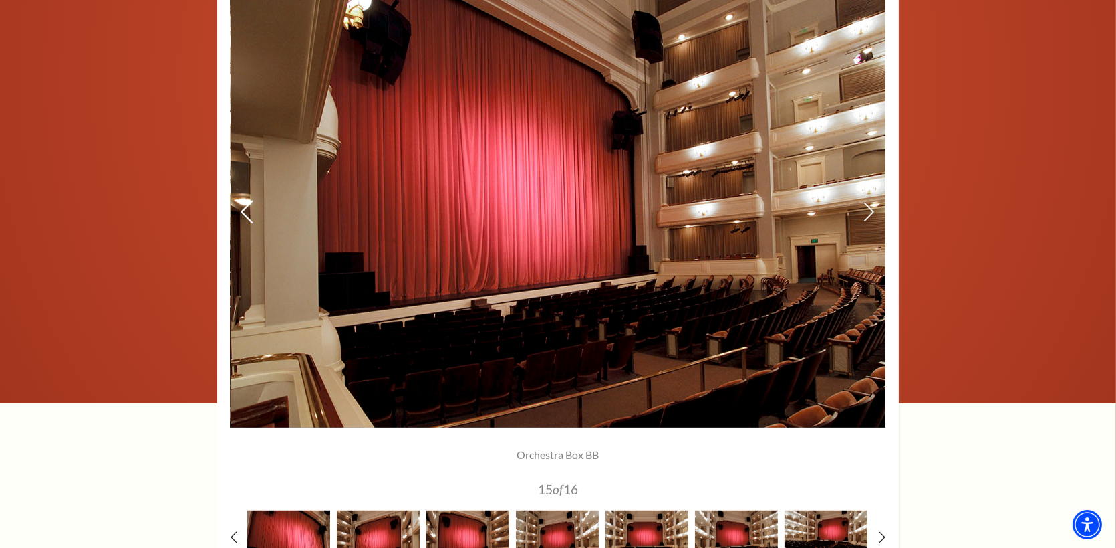
click at [246, 209] on icon at bounding box center [247, 212] width 14 height 23
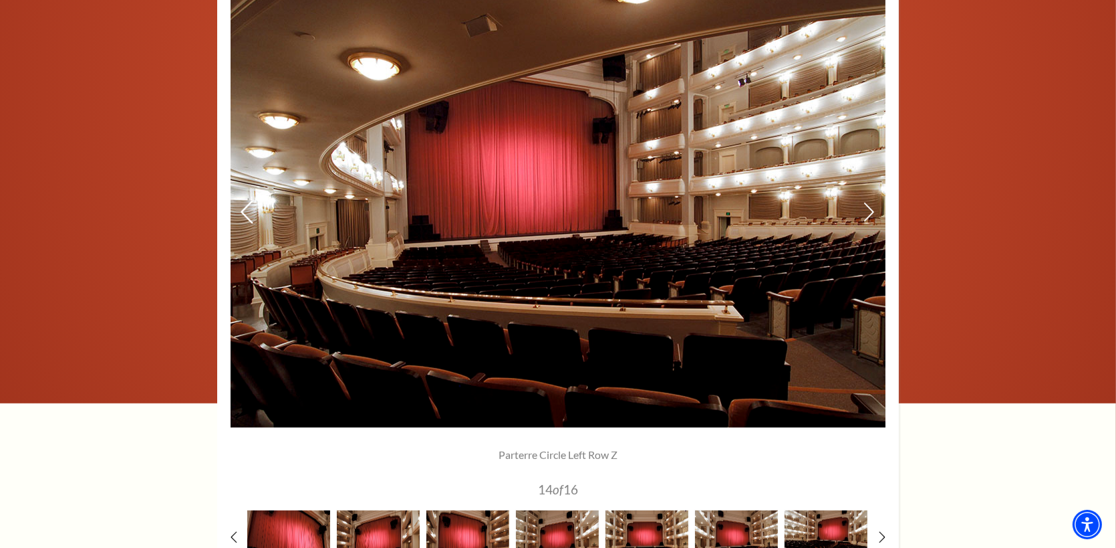
click at [246, 209] on icon at bounding box center [247, 212] width 14 height 23
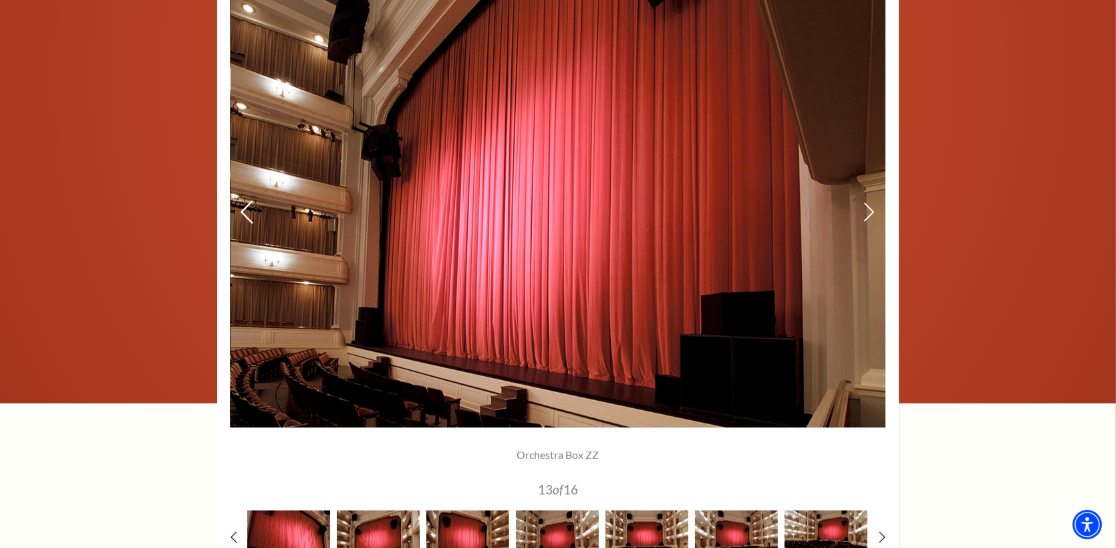
click at [246, 209] on icon at bounding box center [247, 212] width 14 height 23
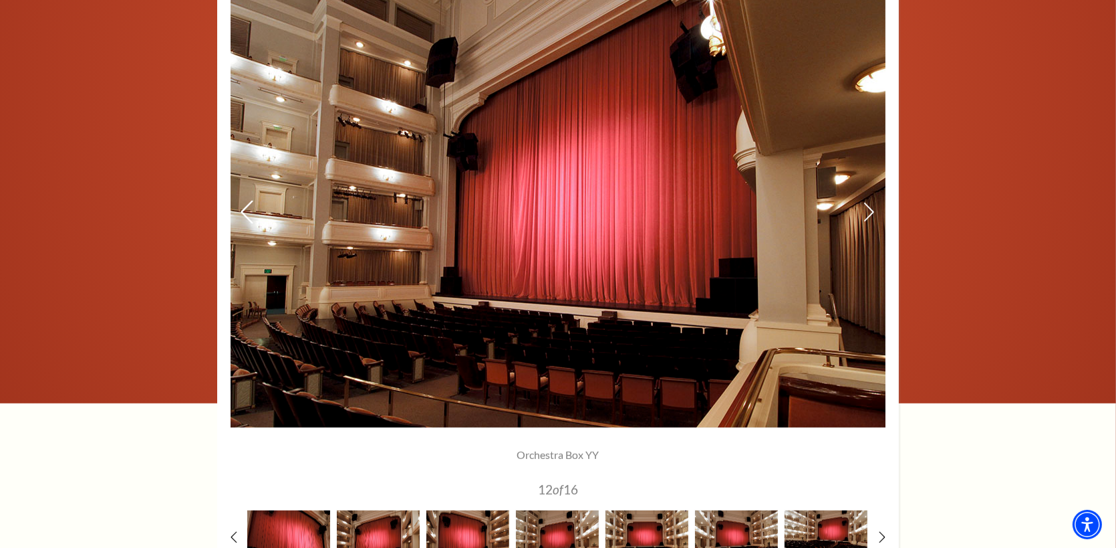
click at [246, 209] on icon at bounding box center [247, 212] width 14 height 23
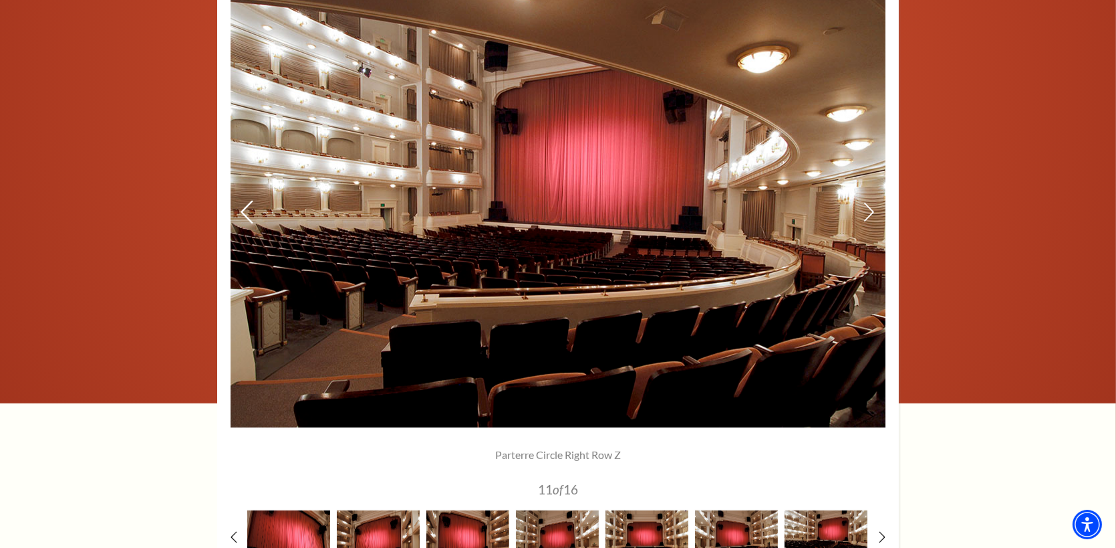
click at [246, 209] on icon at bounding box center [247, 212] width 14 height 23
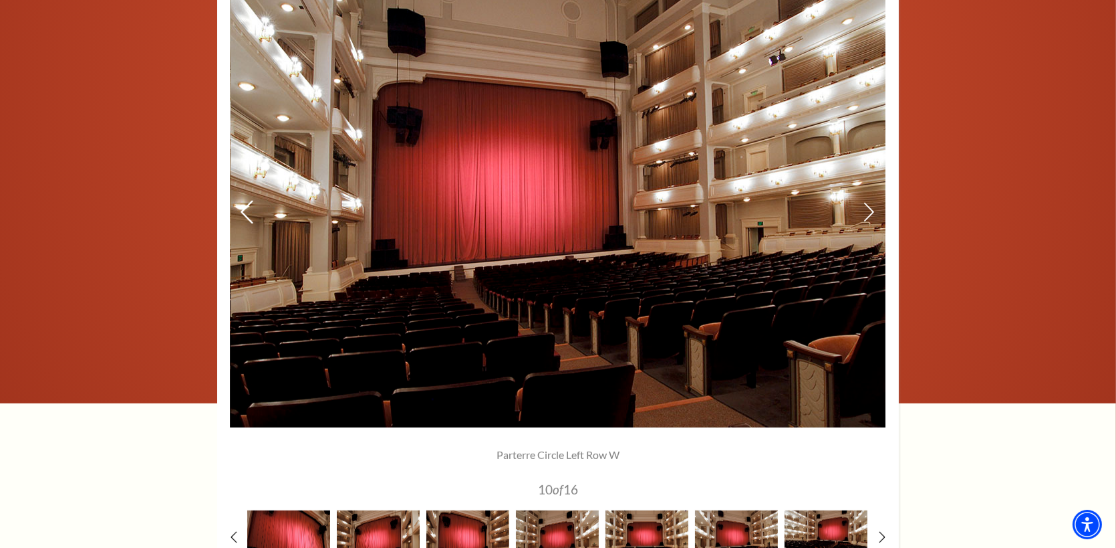
click at [246, 209] on icon at bounding box center [247, 212] width 14 height 23
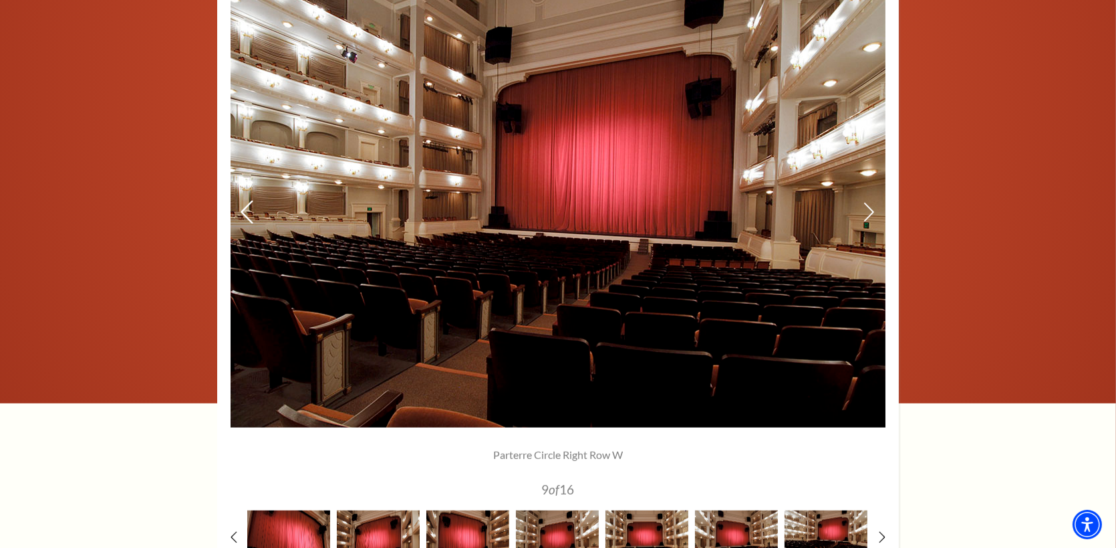
click at [246, 209] on icon at bounding box center [247, 212] width 14 height 23
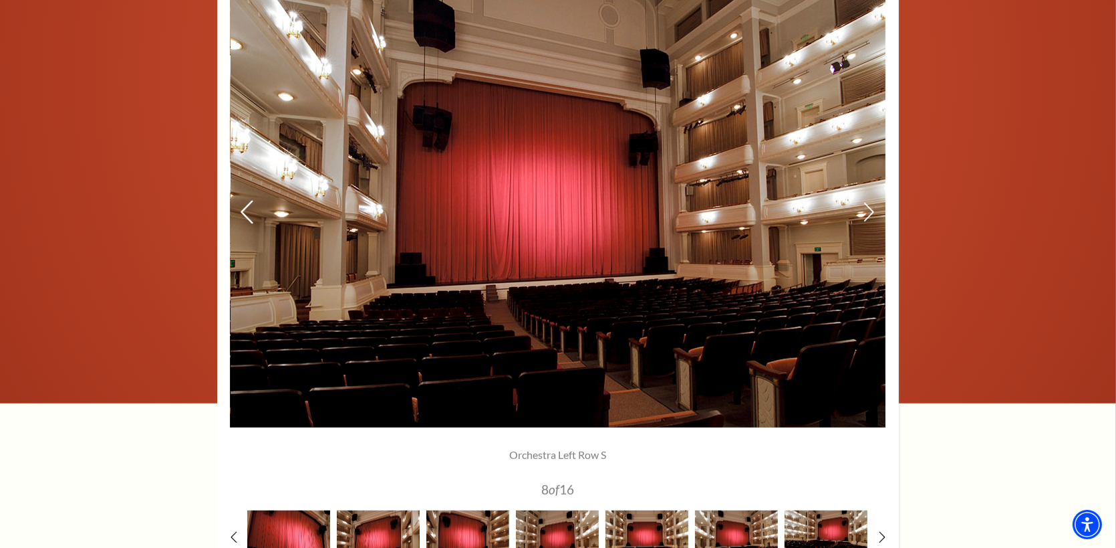
click at [246, 209] on icon at bounding box center [247, 212] width 14 height 23
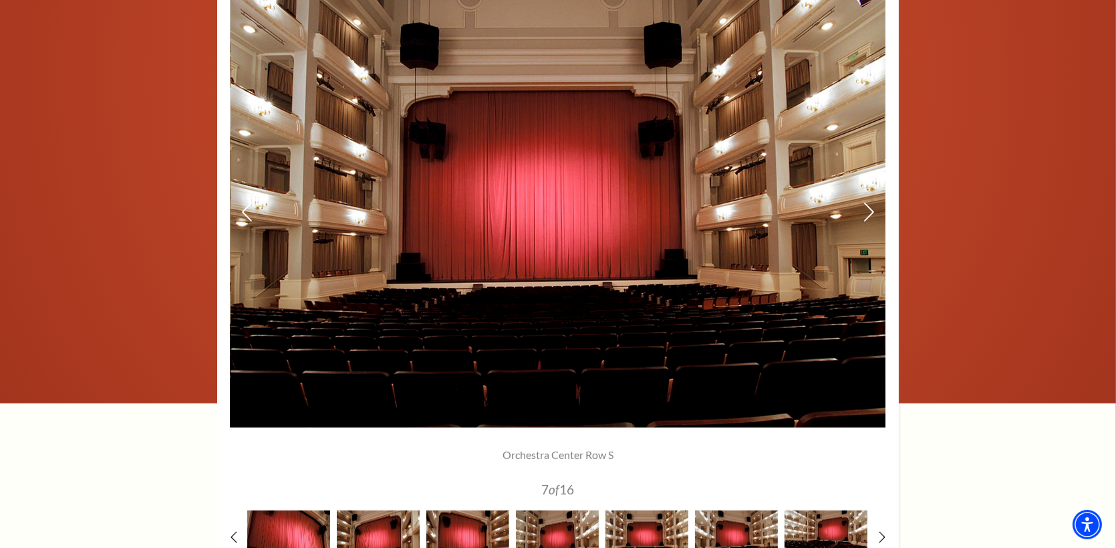
click at [635, 306] on img at bounding box center [558, 212] width 655 height 429
click at [243, 210] on use at bounding box center [247, 212] width 12 height 23
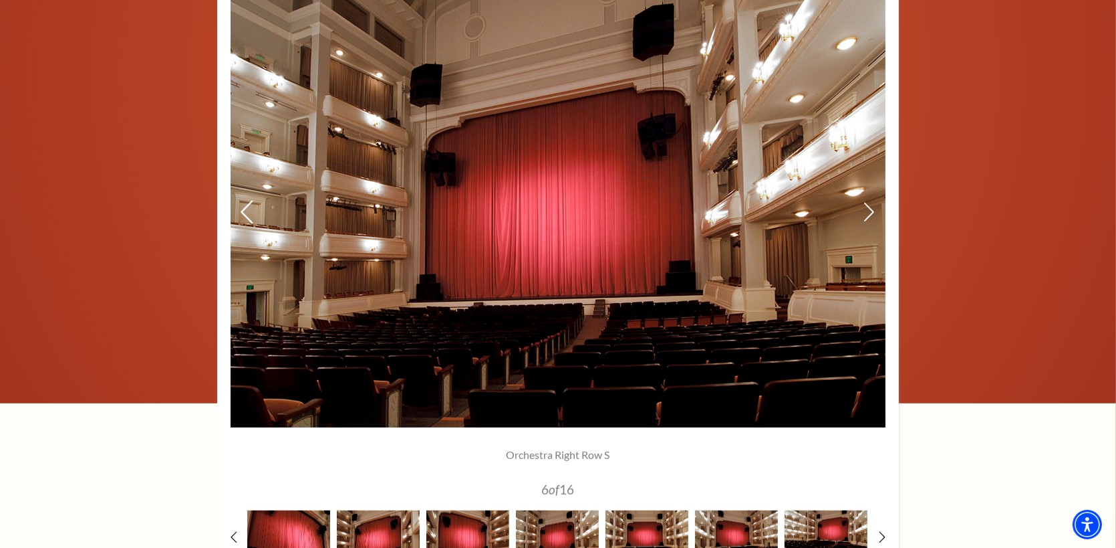
click at [243, 210] on use at bounding box center [247, 212] width 12 height 23
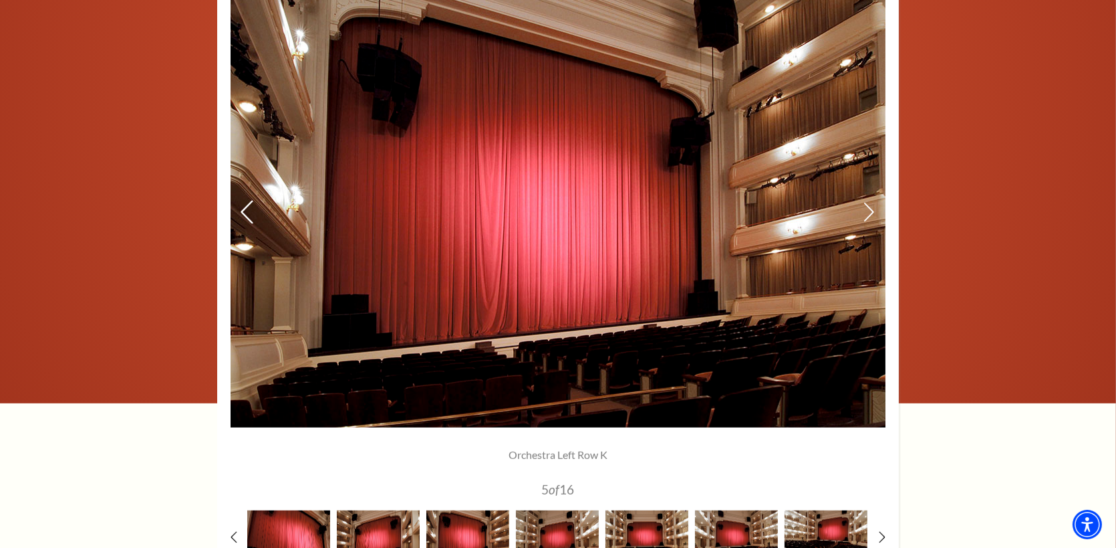
click at [243, 210] on use at bounding box center [247, 212] width 12 height 23
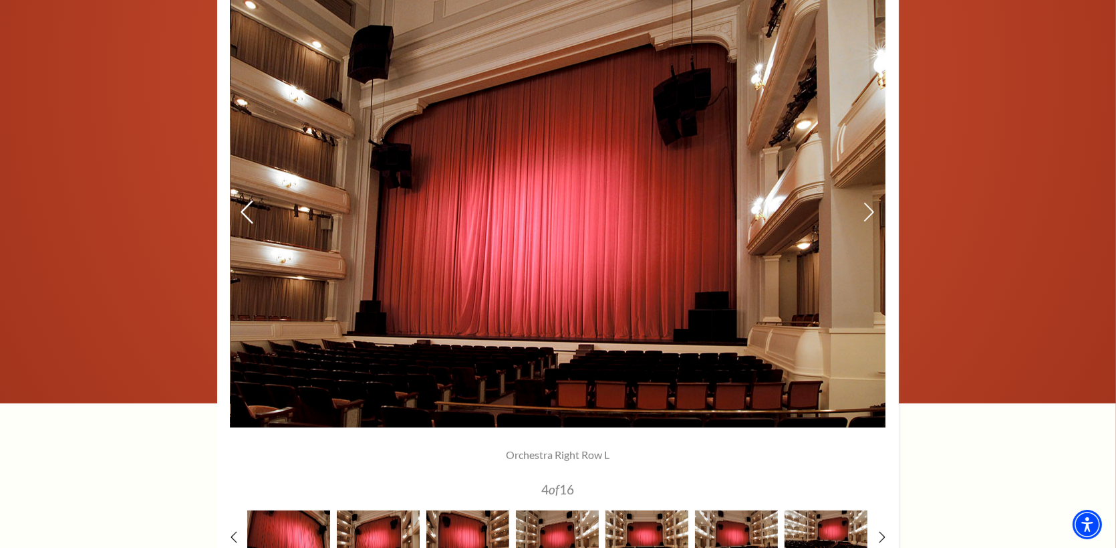
click at [243, 210] on use at bounding box center [247, 212] width 12 height 23
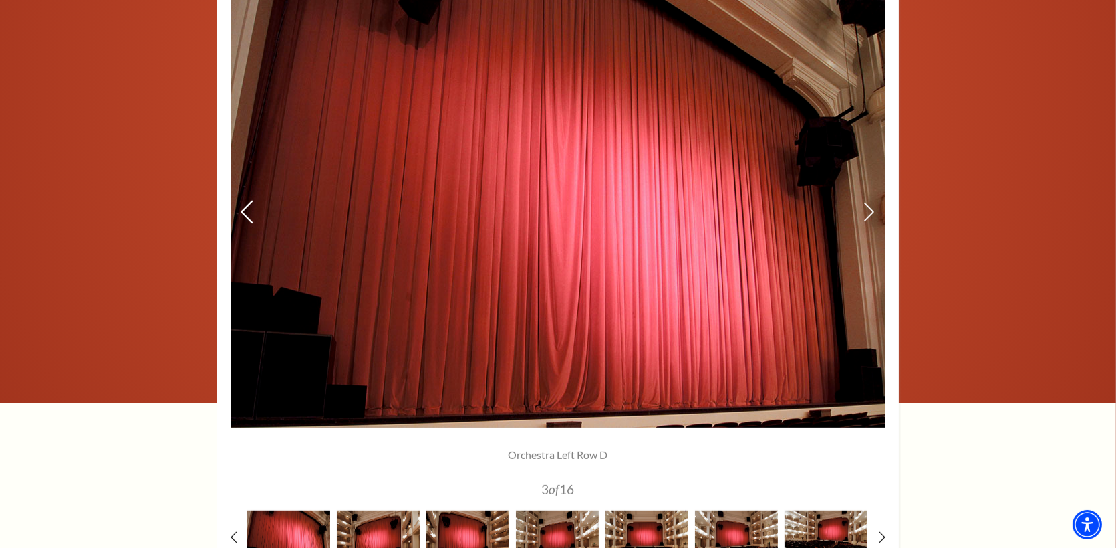
click at [243, 210] on use at bounding box center [247, 212] width 12 height 23
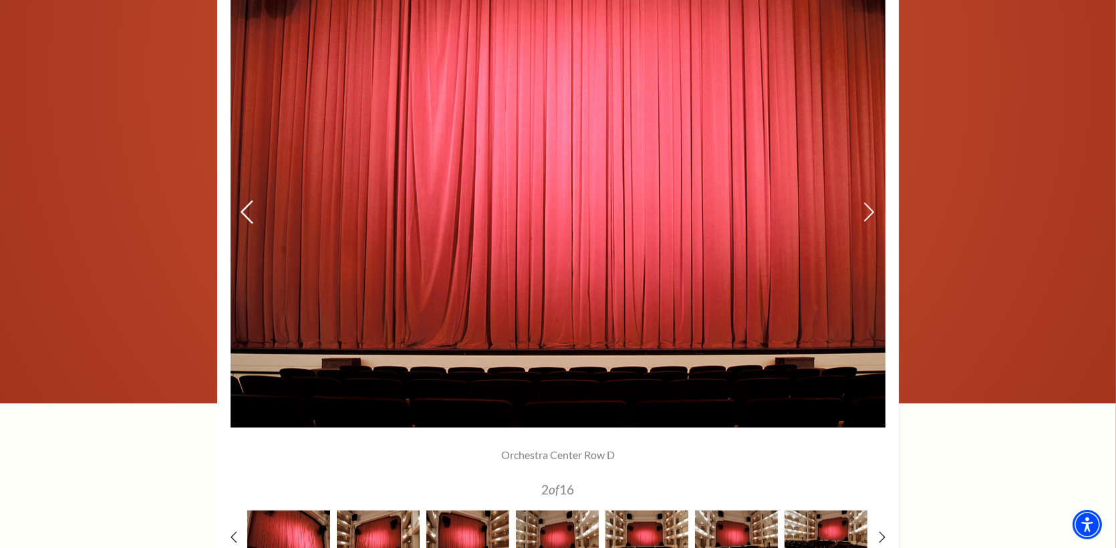
click at [243, 210] on use at bounding box center [247, 212] width 12 height 23
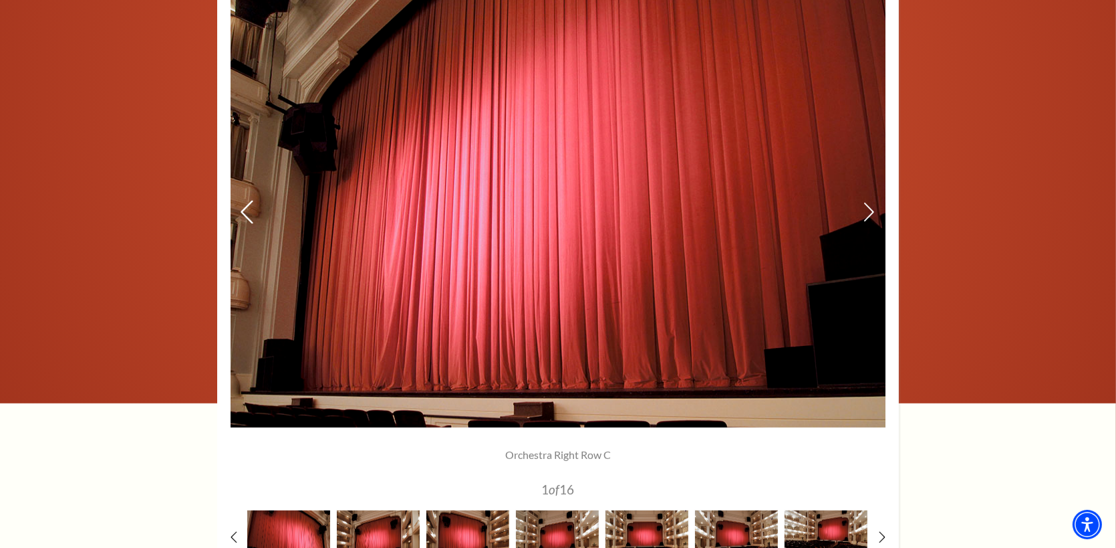
click at [243, 210] on use at bounding box center [247, 212] width 12 height 23
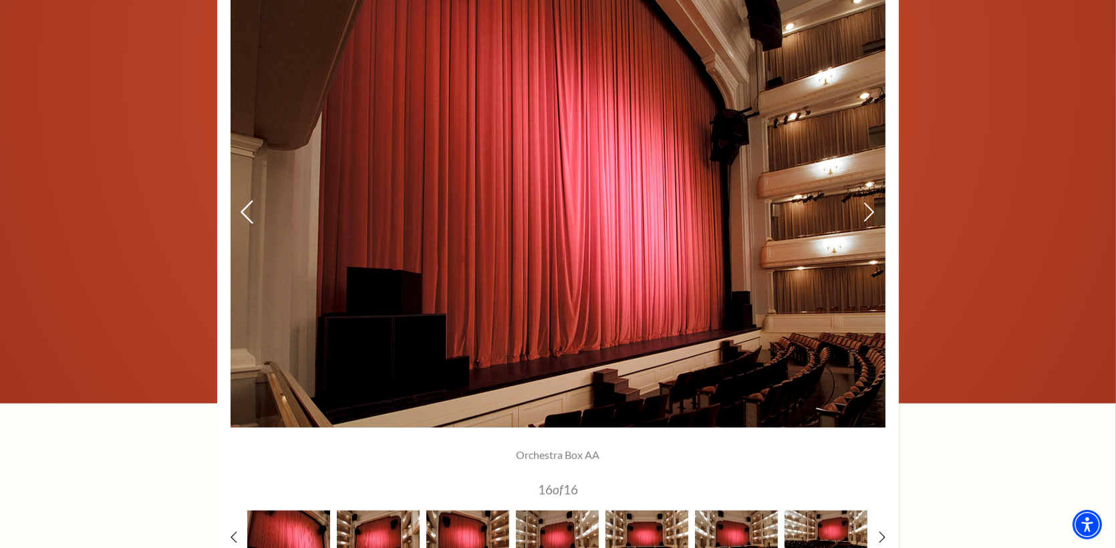
click at [243, 210] on use at bounding box center [247, 212] width 12 height 23
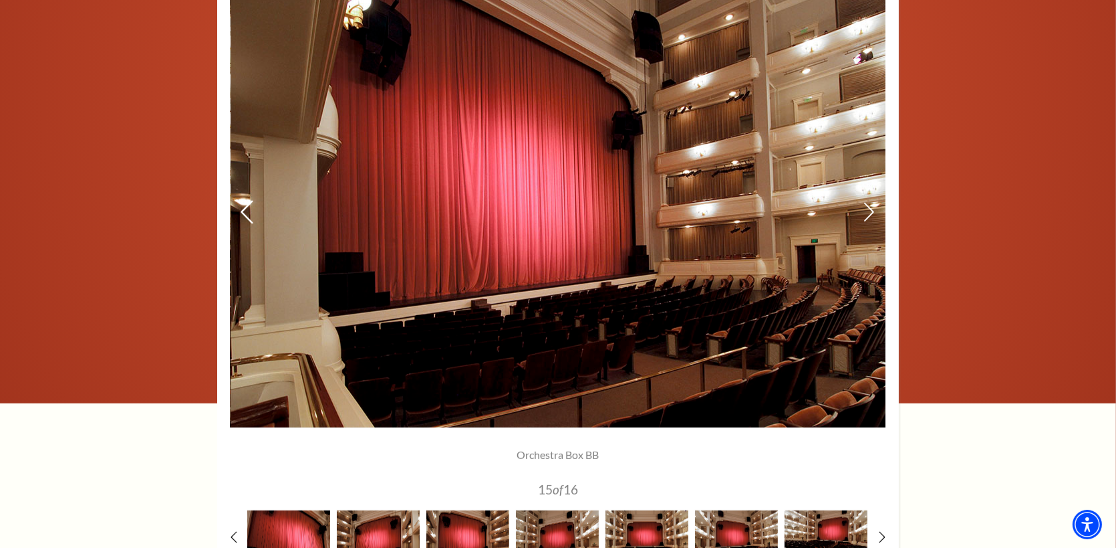
click at [243, 210] on use at bounding box center [247, 212] width 12 height 23
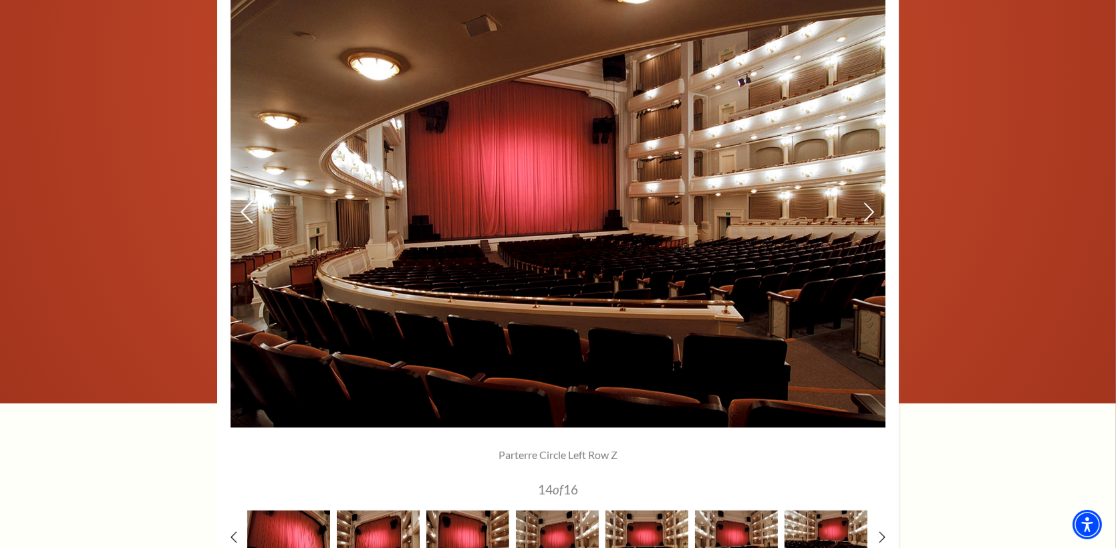
click at [243, 210] on use at bounding box center [247, 212] width 12 height 23
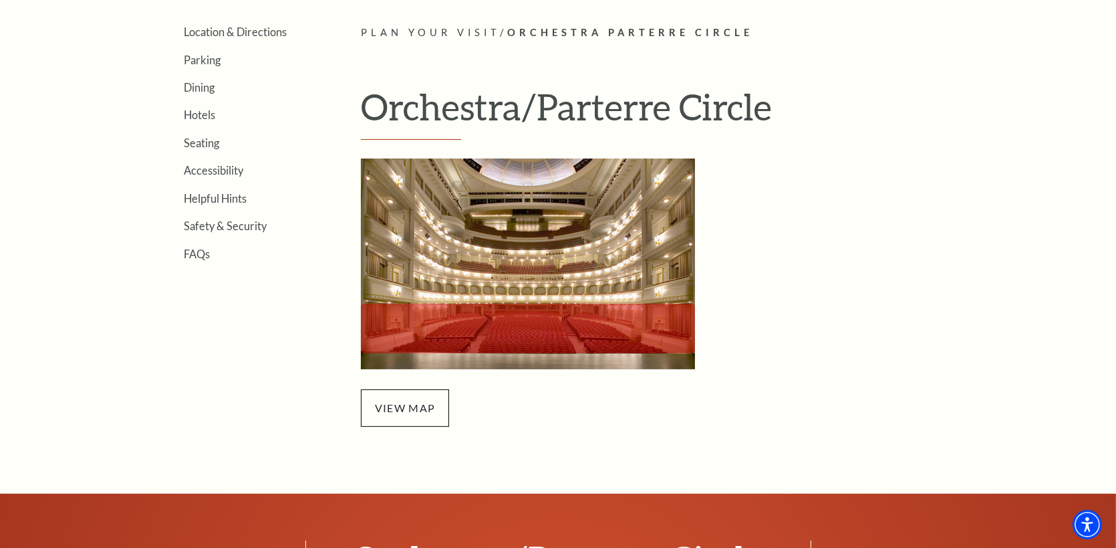
scroll to position [324, 0]
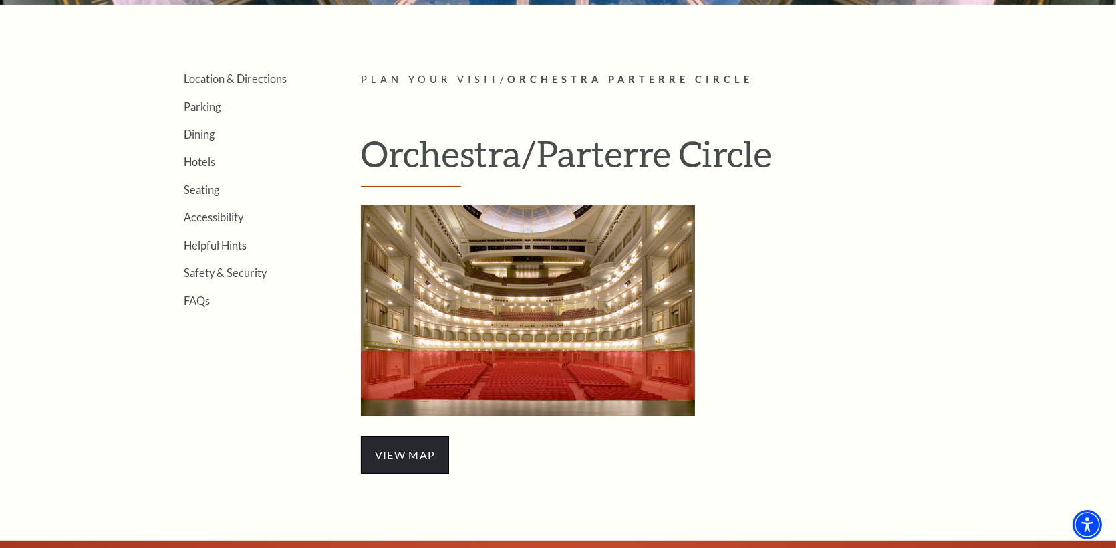
click at [425, 456] on span "view map" at bounding box center [405, 454] width 88 height 37
click at [502, 318] on img "Orchestra/Parterre Circle Seating Map - open in a new tab" at bounding box center [528, 310] width 334 height 211
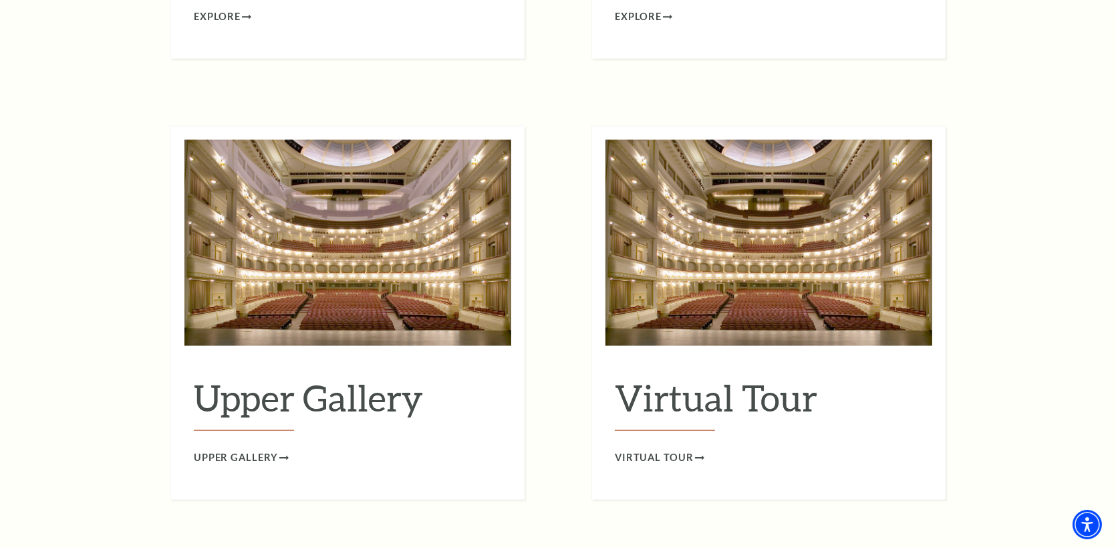
scroll to position [2117, 0]
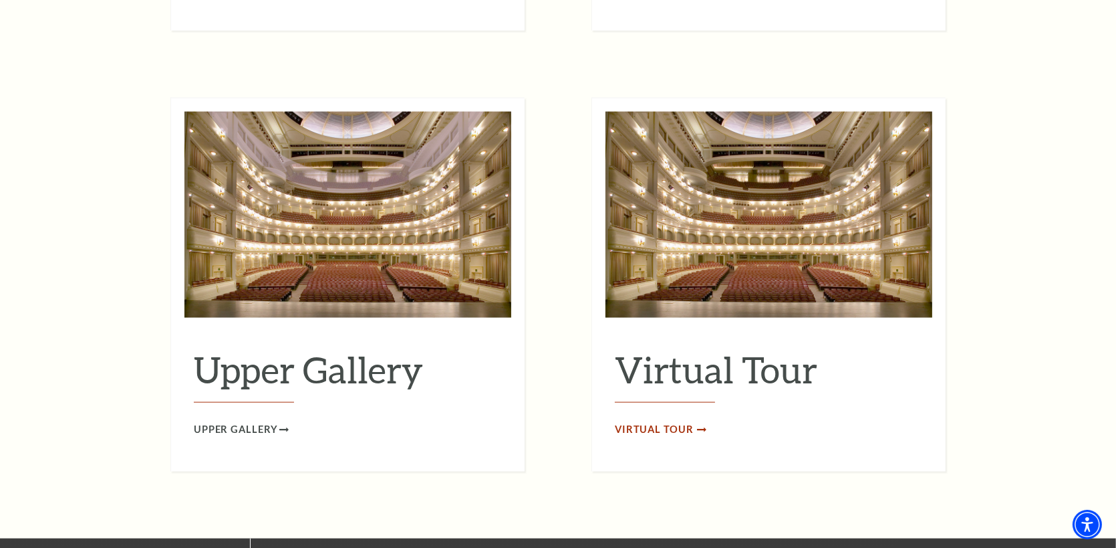
click at [678, 421] on span "Virtual Tour" at bounding box center [654, 429] width 79 height 17
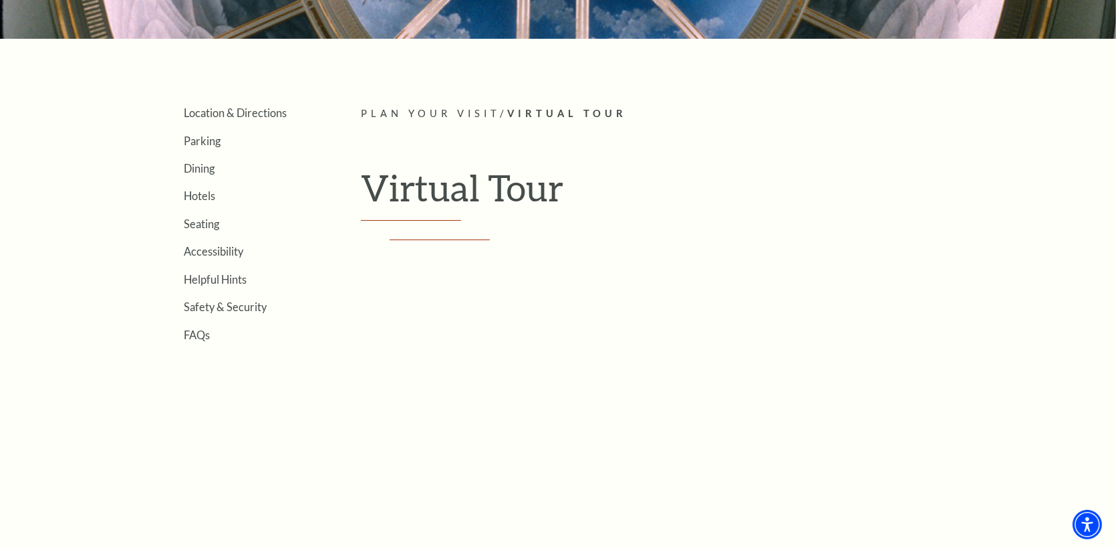
scroll to position [401, 0]
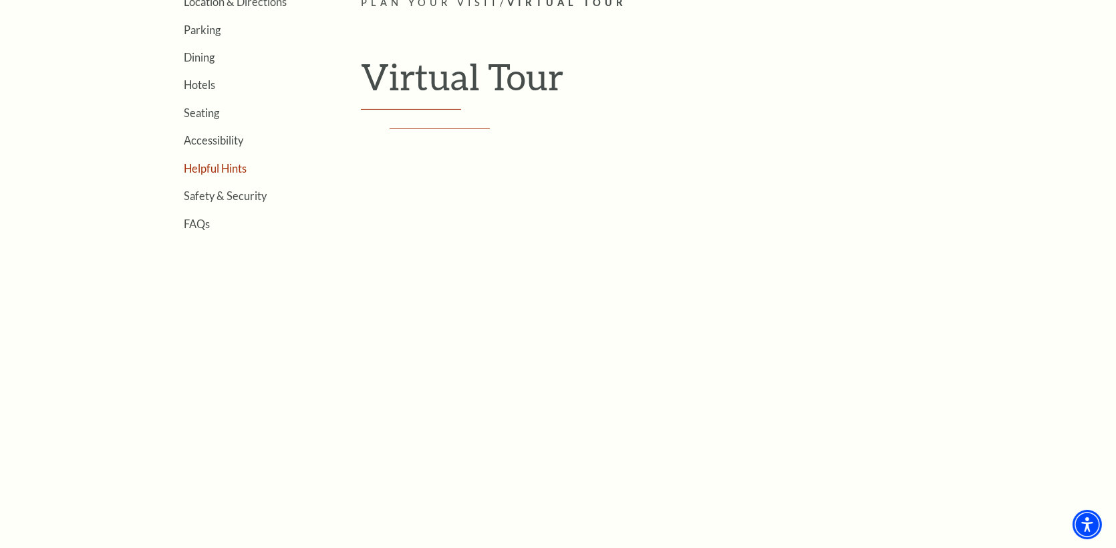
click at [199, 162] on link "Helpful Hints" at bounding box center [215, 168] width 63 height 13
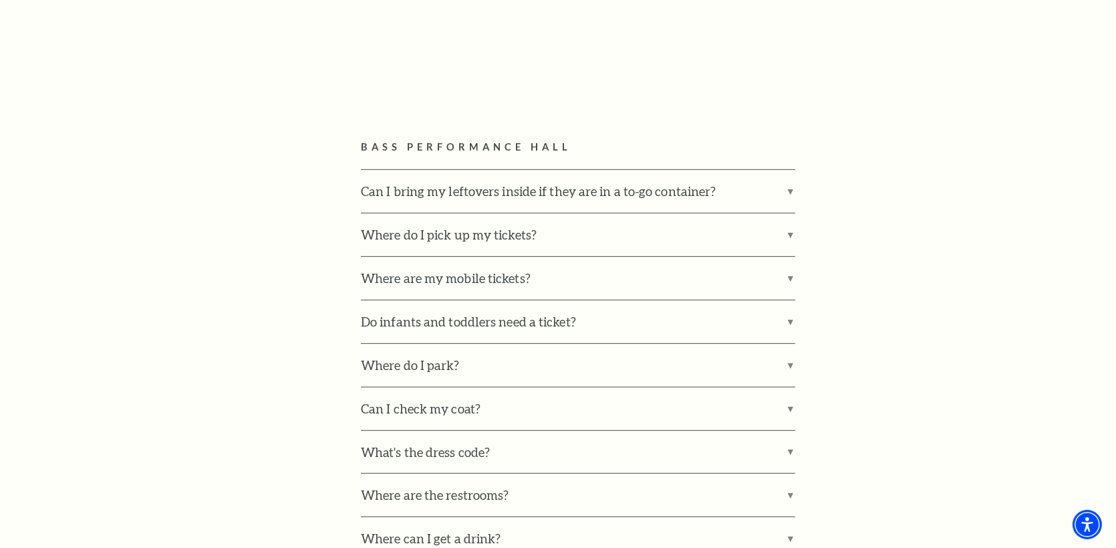
scroll to position [779, 0]
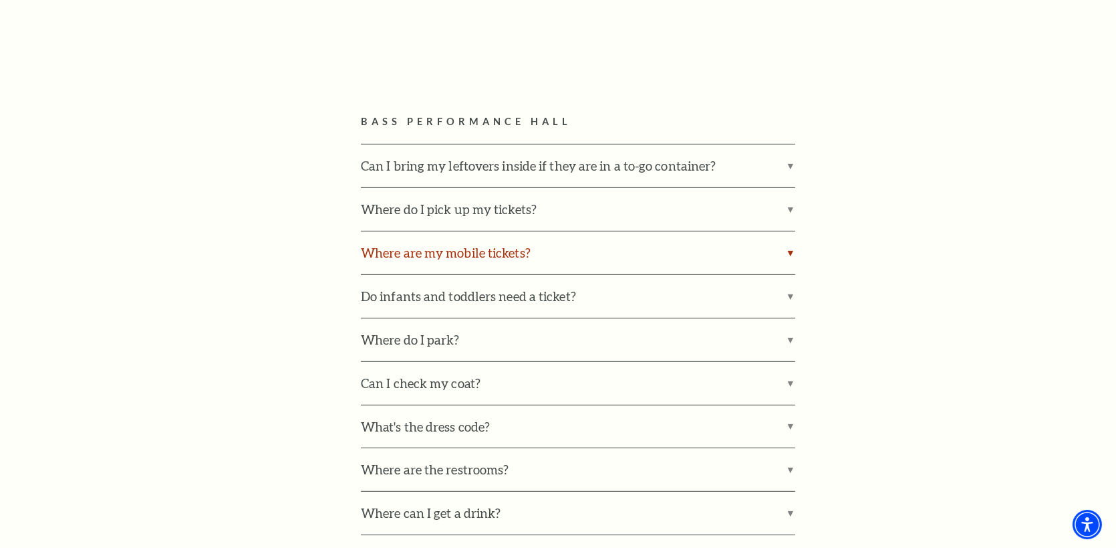
click at [788, 253] on label "Where are my mobile tickets?" at bounding box center [578, 252] width 435 height 43
click at [0, 0] on input "Where are my mobile tickets?" at bounding box center [0, 0] width 0 height 0
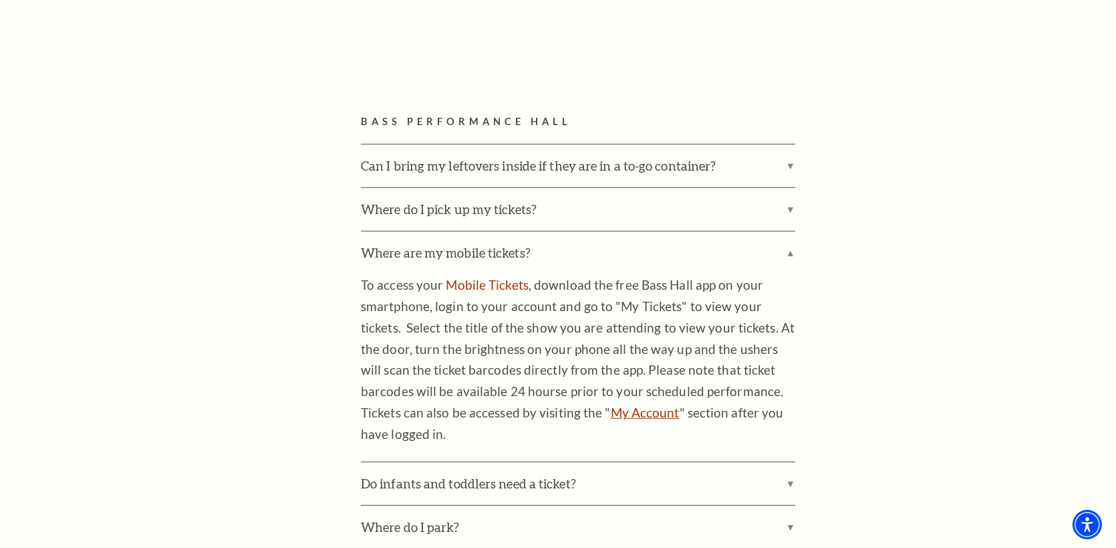
click at [642, 414] on link "My Account" at bounding box center [645, 411] width 69 height 15
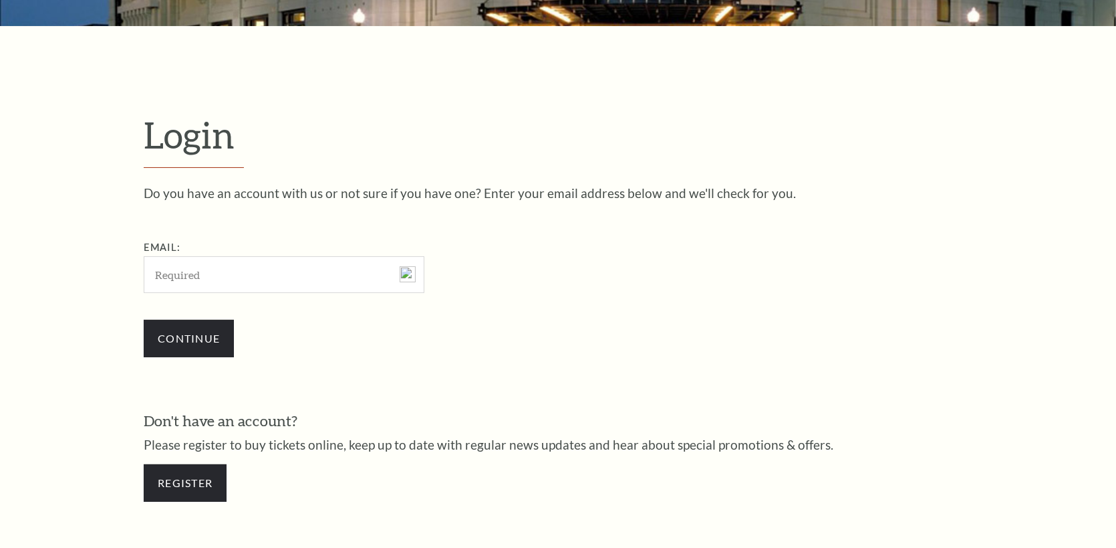
scroll to position [415, 0]
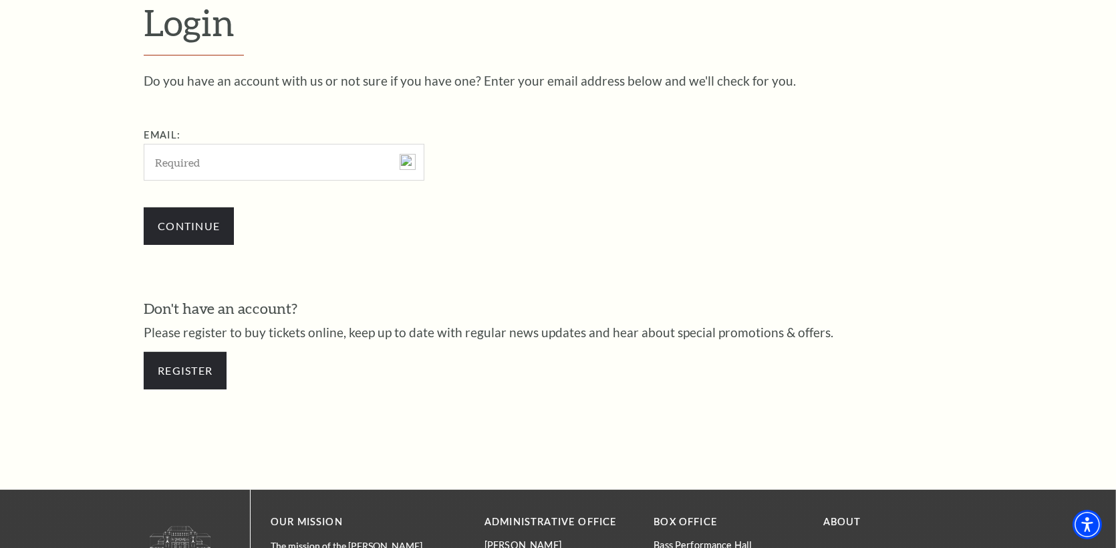
click at [265, 163] on input "Email:" at bounding box center [284, 162] width 281 height 37
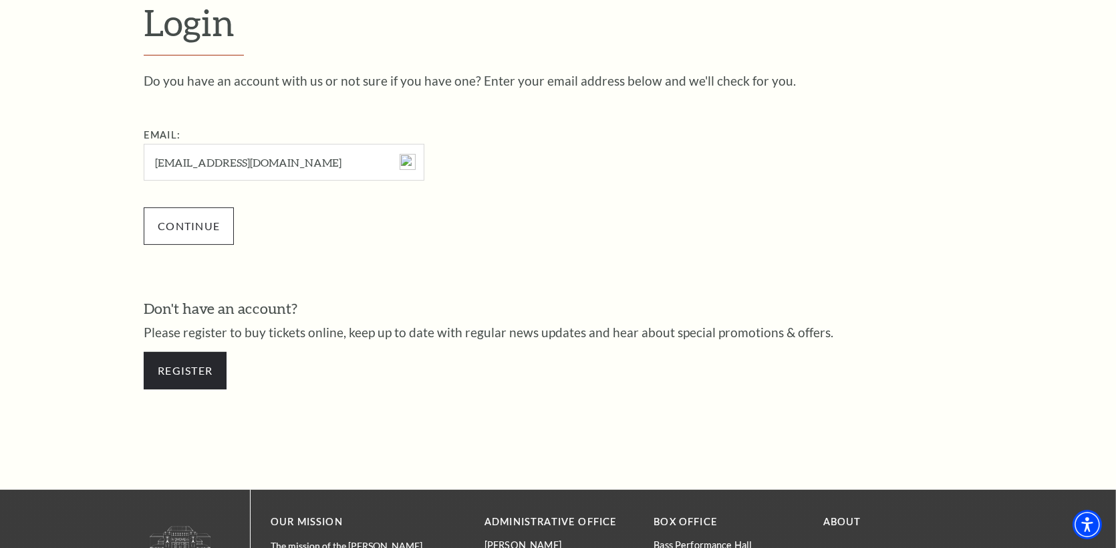
type input "[EMAIL_ADDRESS][DOMAIN_NAME]"
click at [192, 222] on input "Continue" at bounding box center [189, 225] width 90 height 37
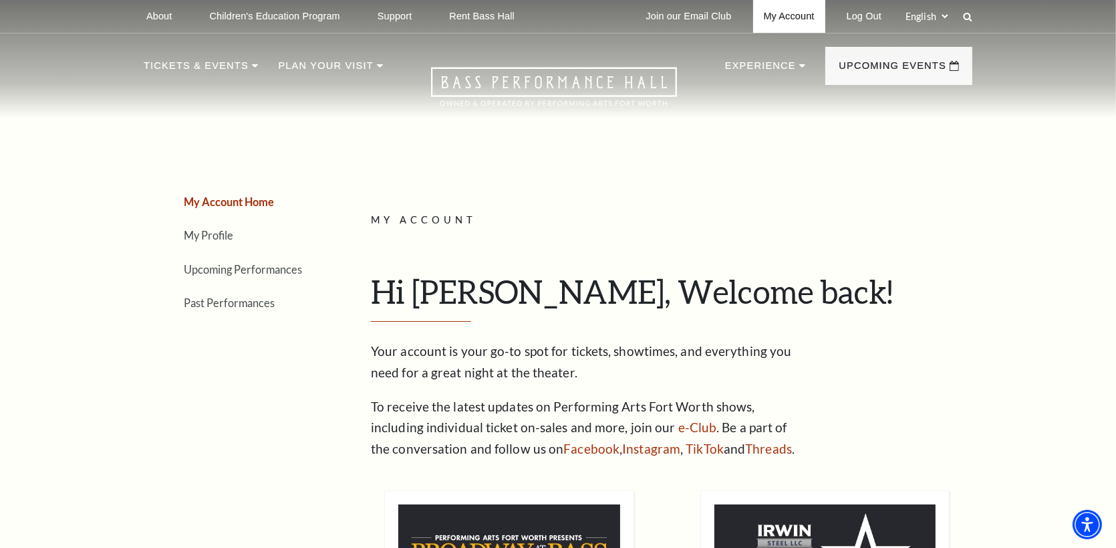
click at [792, 14] on link "My Account" at bounding box center [789, 16] width 72 height 33
click at [191, 233] on link "My Profile" at bounding box center [208, 235] width 49 height 13
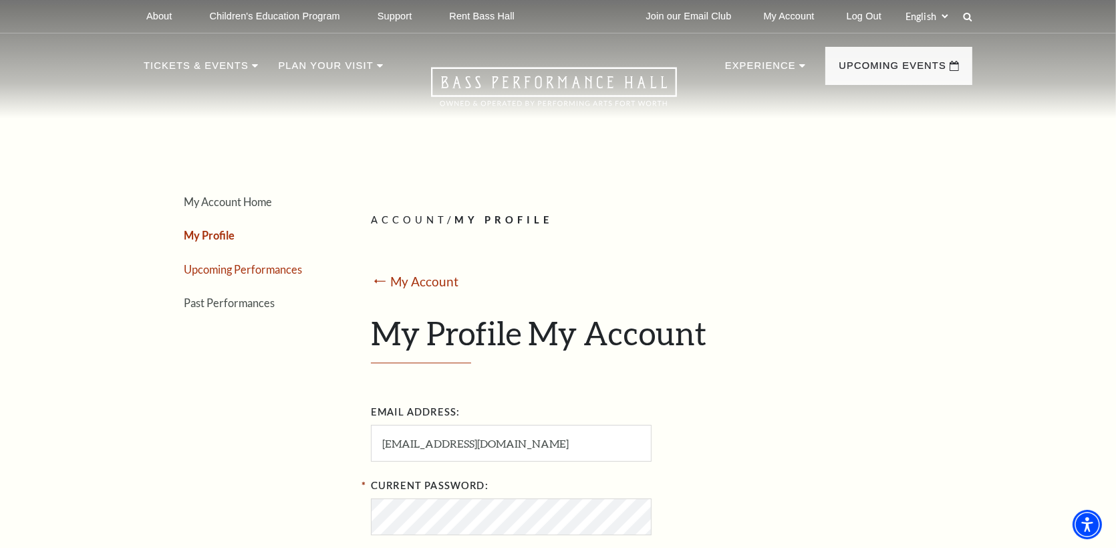
click at [269, 269] on link "Upcoming Performances" at bounding box center [243, 269] width 118 height 13
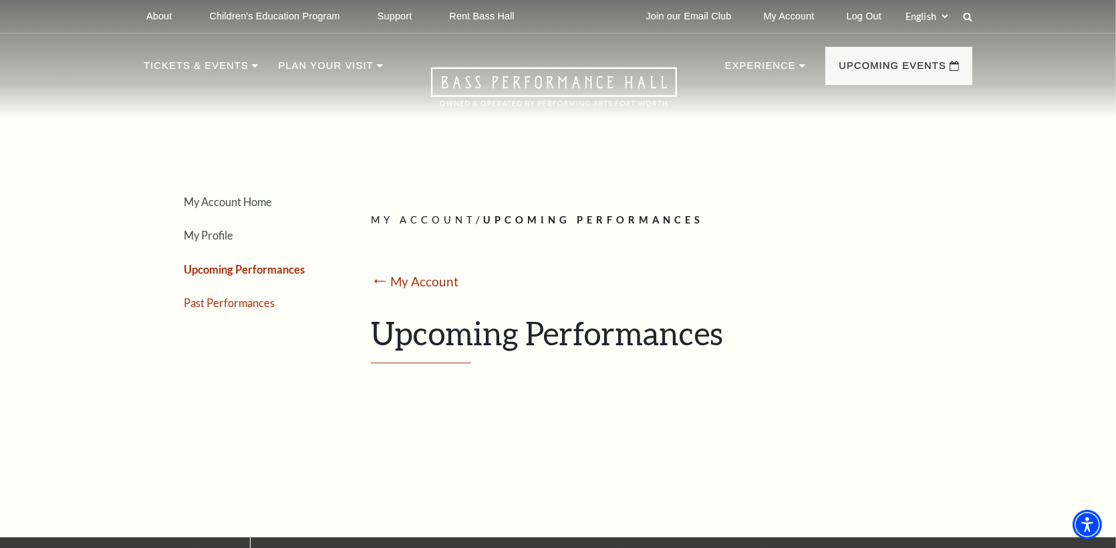
click at [241, 304] on link "Past Performances" at bounding box center [229, 302] width 91 height 13
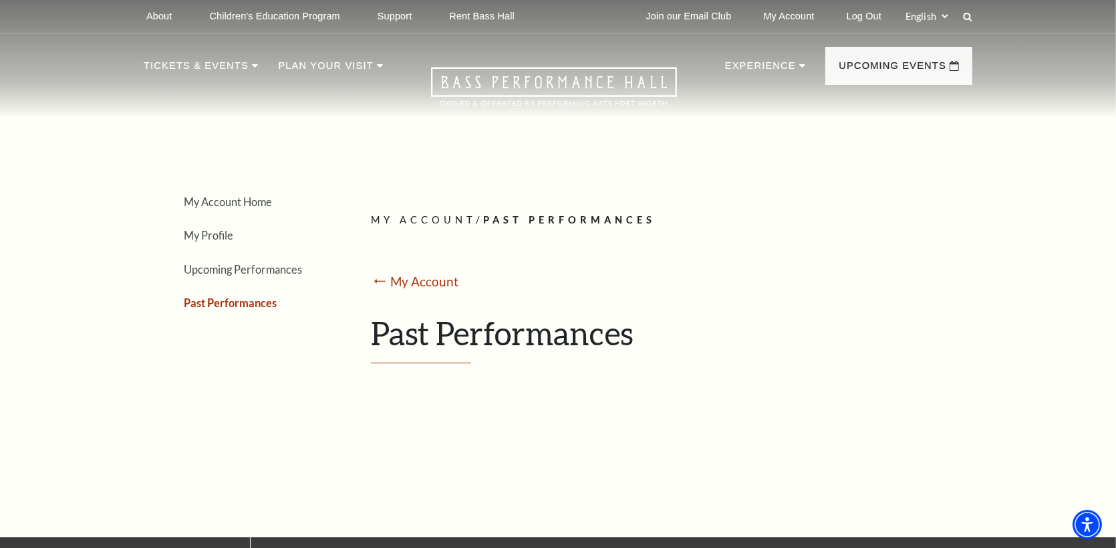
click at [515, 334] on span "Past Performances" at bounding box center [502, 333] width 262 height 38
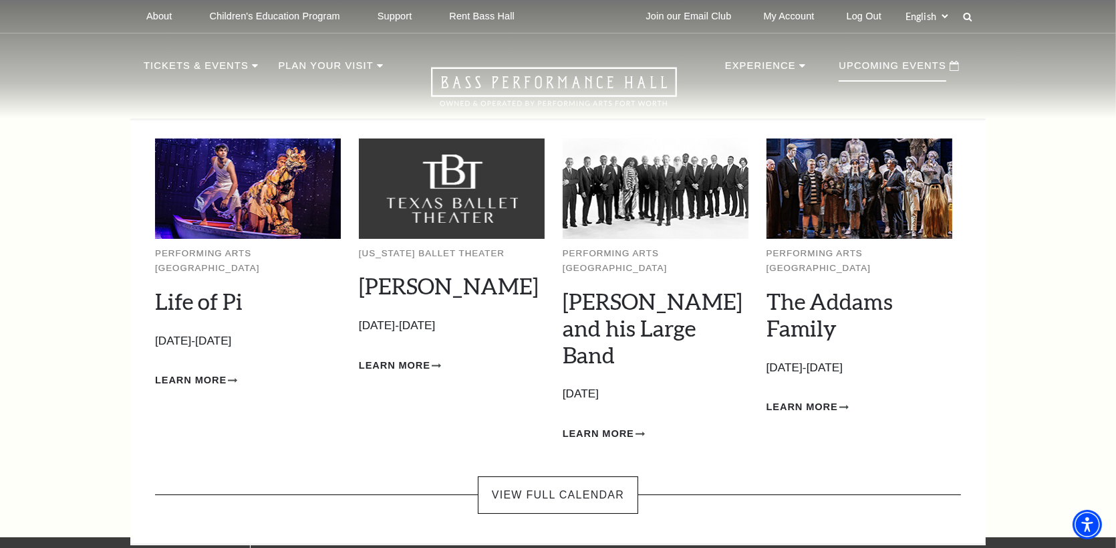
click at [876, 68] on p "Upcoming Events" at bounding box center [893, 69] width 108 height 24
click at [198, 372] on span "Learn More" at bounding box center [191, 380] width 72 height 17
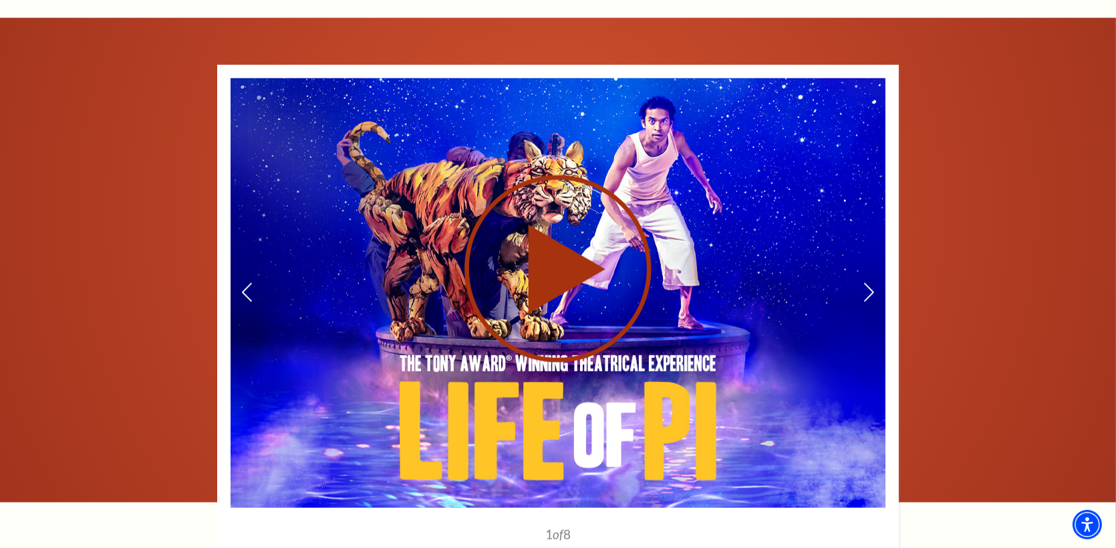
scroll to position [1894, 0]
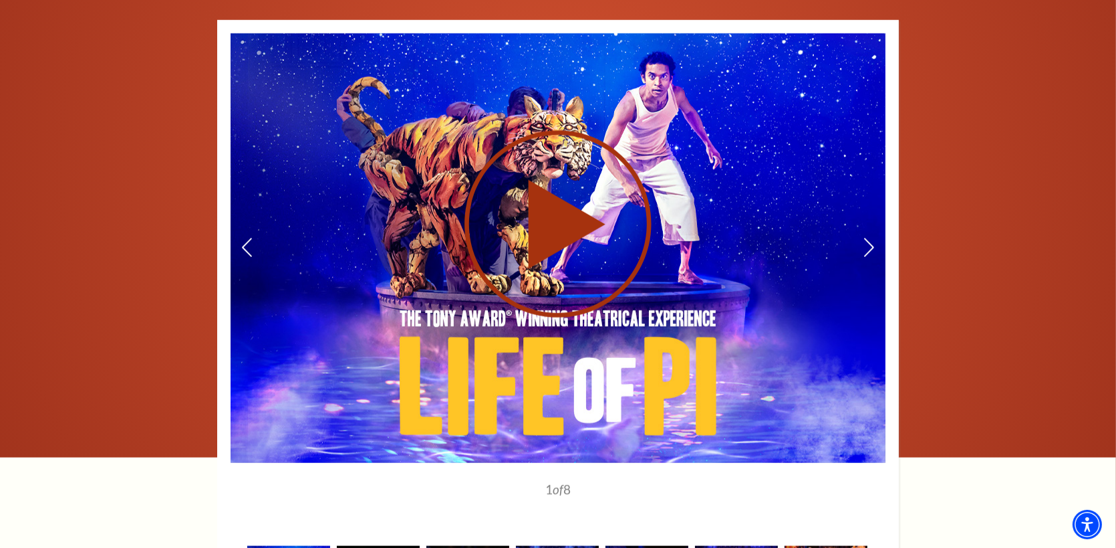
click at [560, 176] on use at bounding box center [558, 223] width 187 height 187
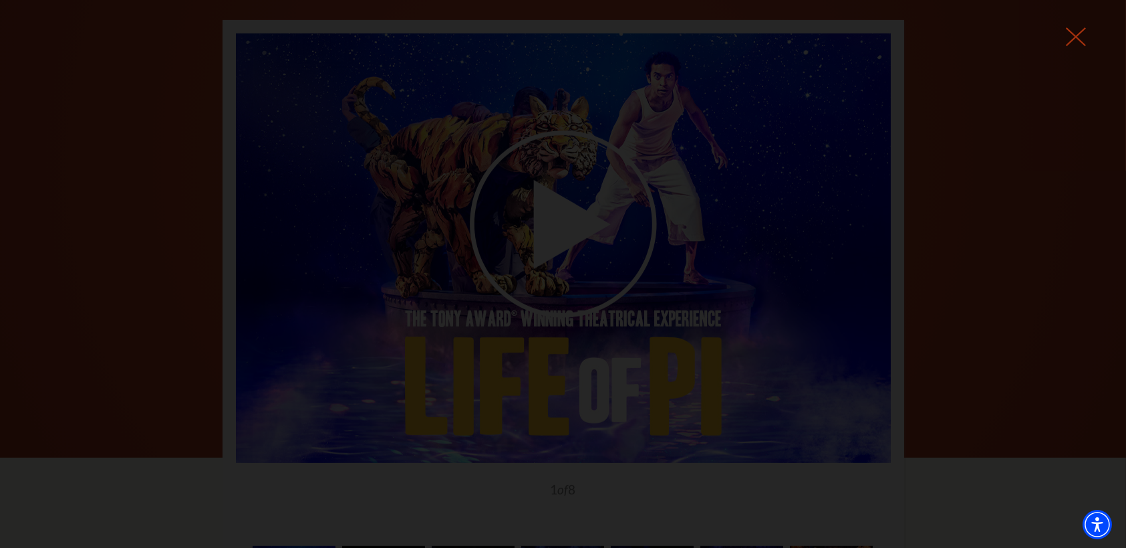
click at [1075, 34] on icon at bounding box center [1076, 37] width 20 height 20
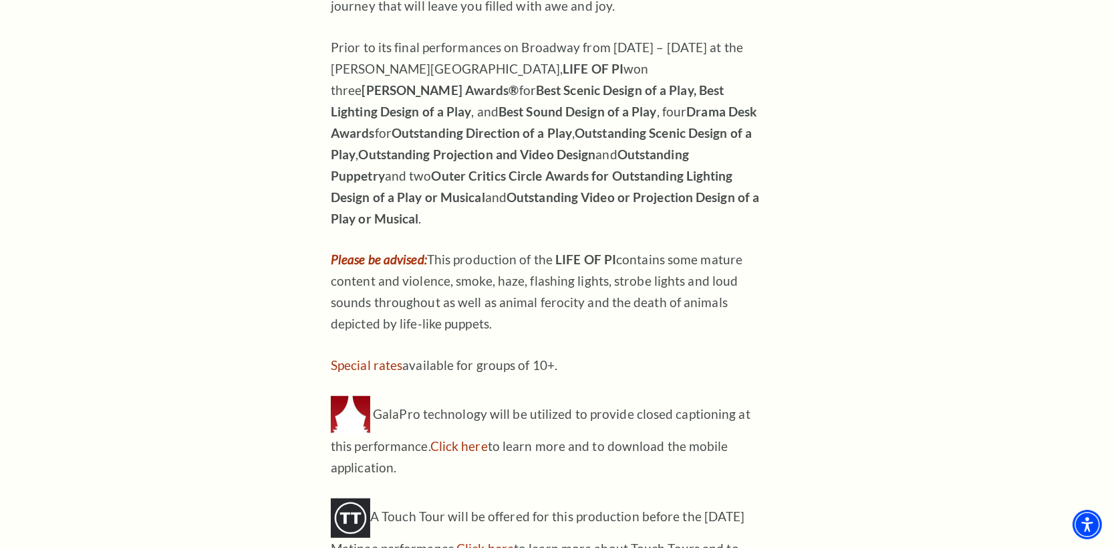
scroll to position [1205, 0]
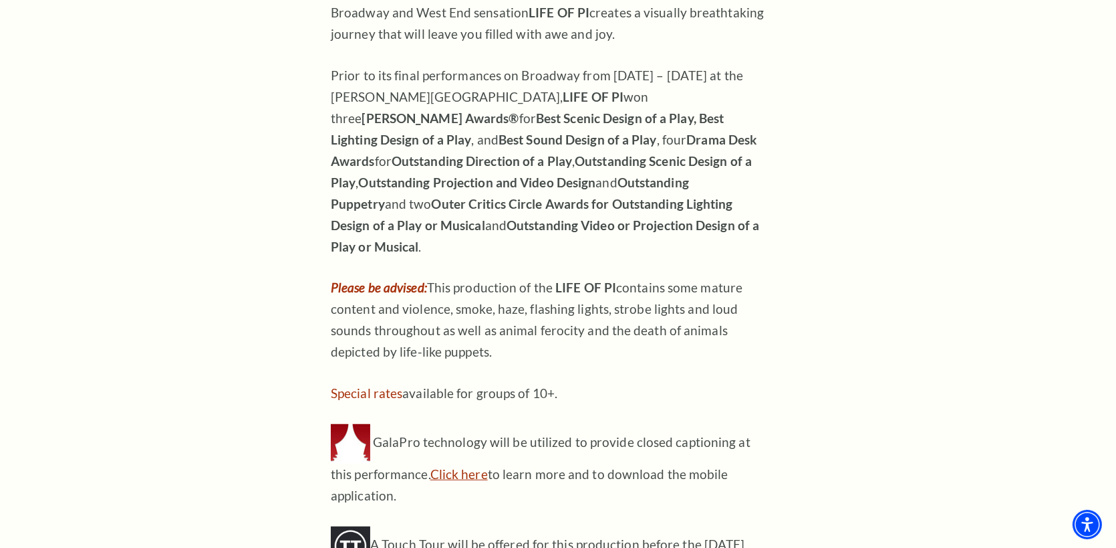
click at [447, 466] on link "Click here" at bounding box center [459, 473] width 57 height 15
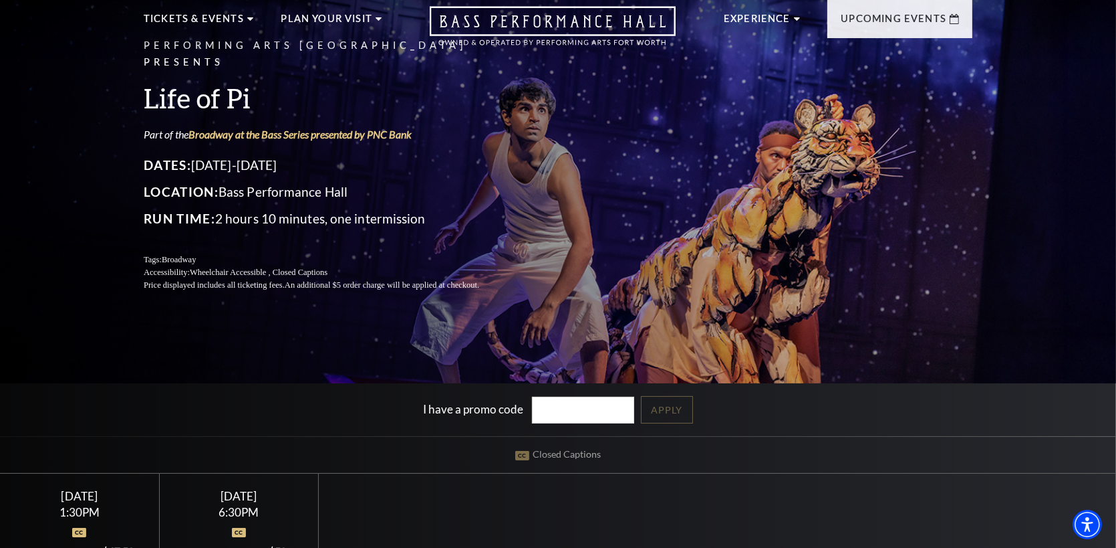
scroll to position [0, 0]
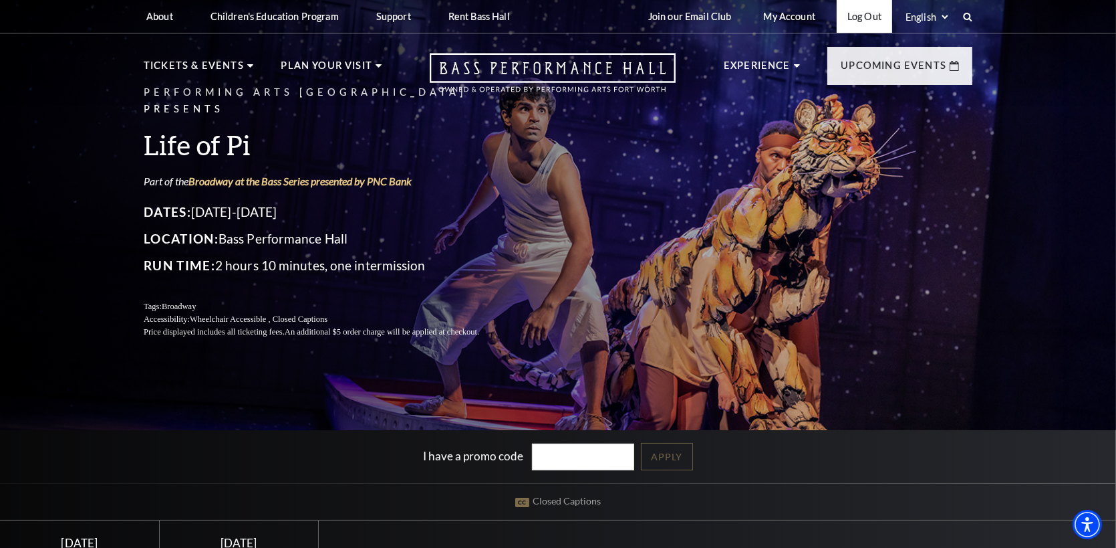
click at [864, 13] on link "Log Out" at bounding box center [864, 16] width 55 height 33
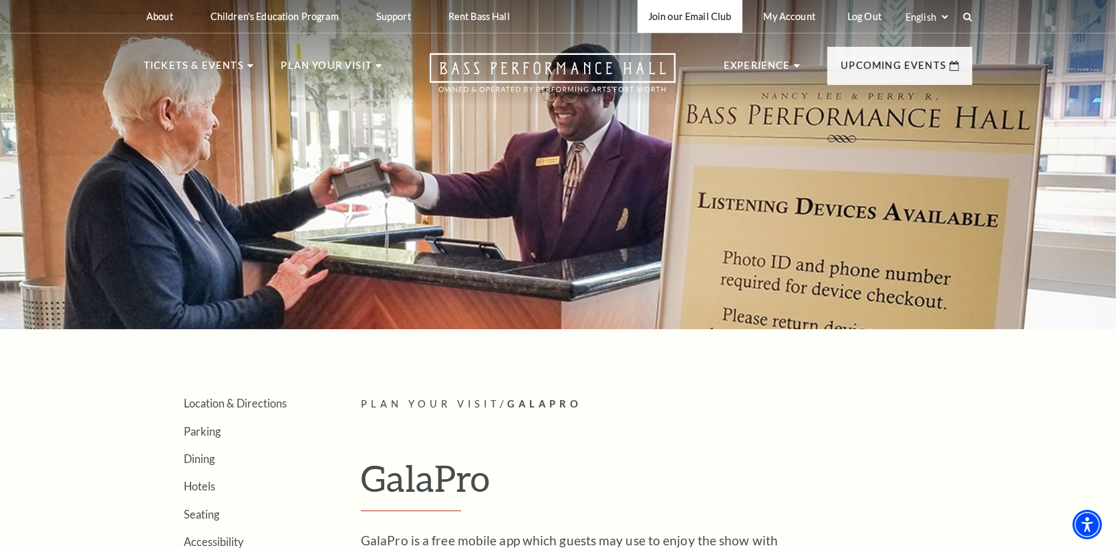
click at [681, 17] on link "Join our Email Club" at bounding box center [690, 16] width 105 height 33
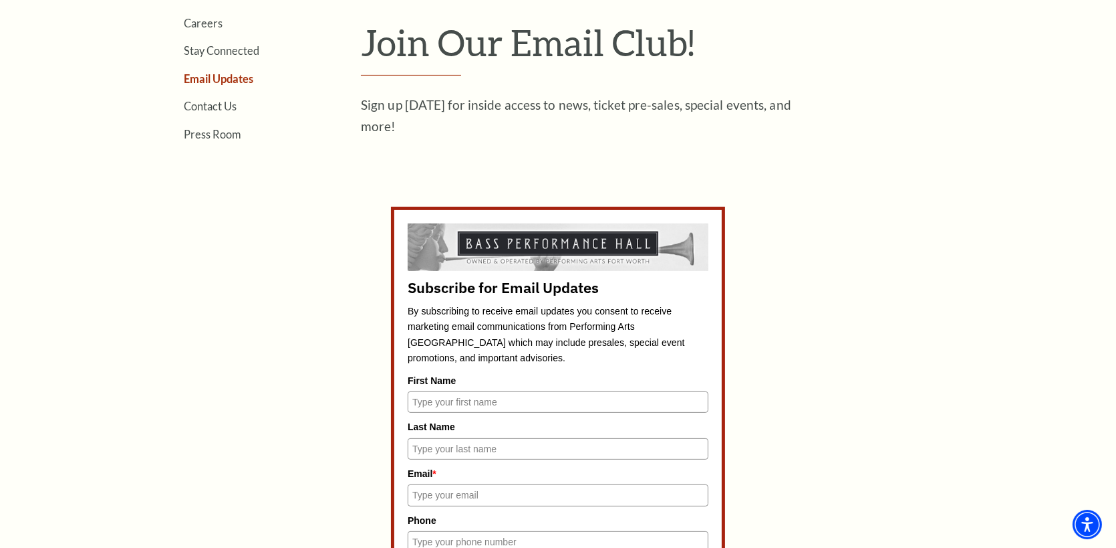
scroll to position [223, 0]
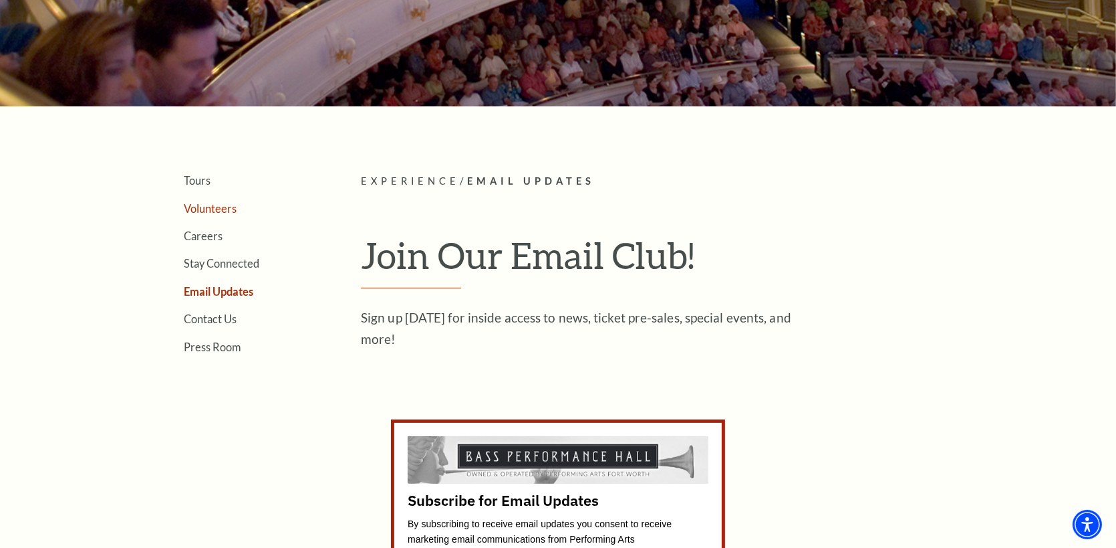
click at [215, 208] on link "Volunteers" at bounding box center [210, 208] width 53 height 13
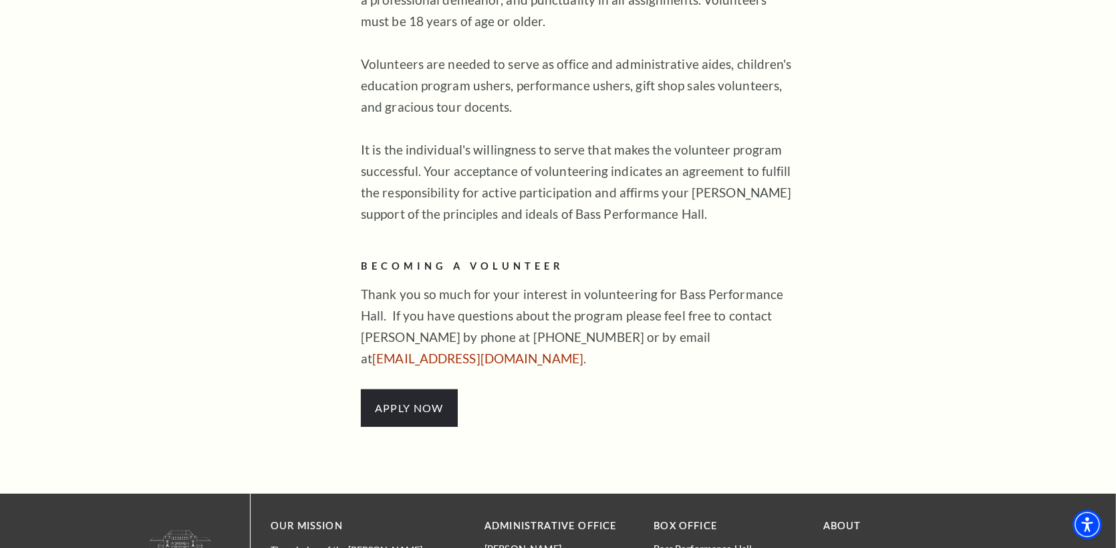
scroll to position [1003, 0]
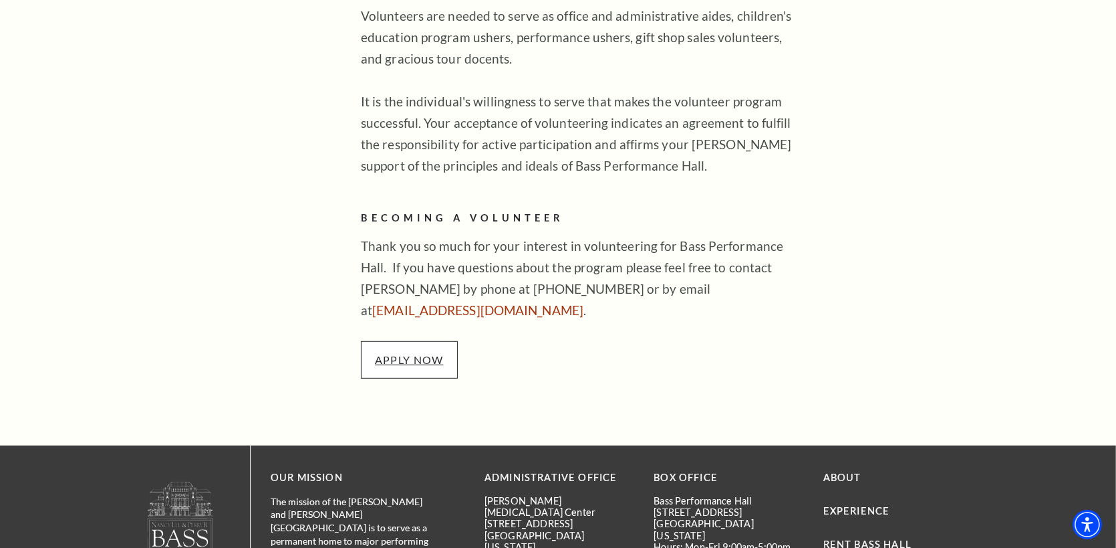
click at [431, 353] on link "APPLY NOW" at bounding box center [409, 359] width 69 height 13
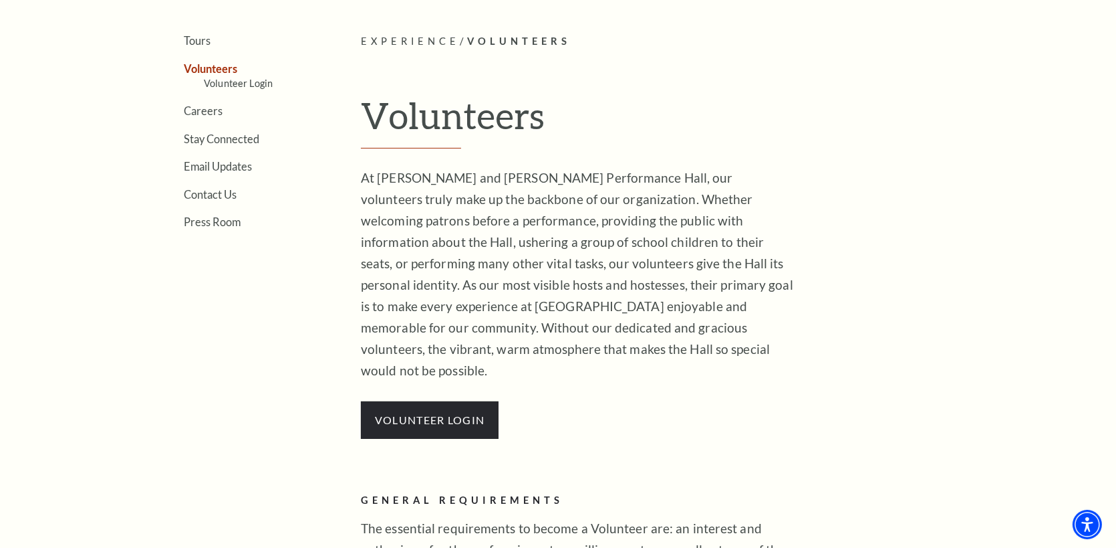
scroll to position [223, 0]
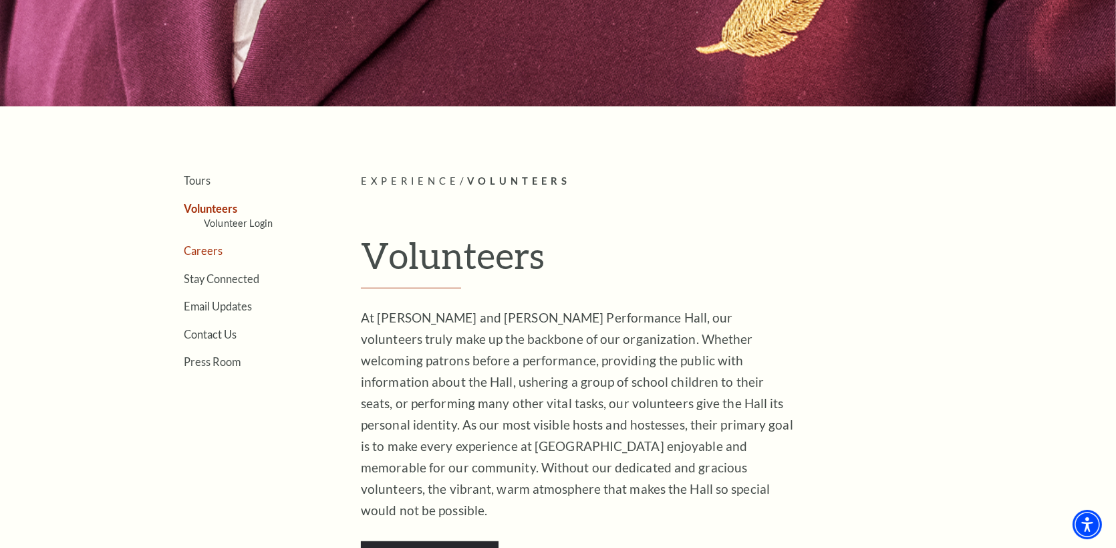
click at [194, 245] on link "Careers" at bounding box center [203, 250] width 39 height 13
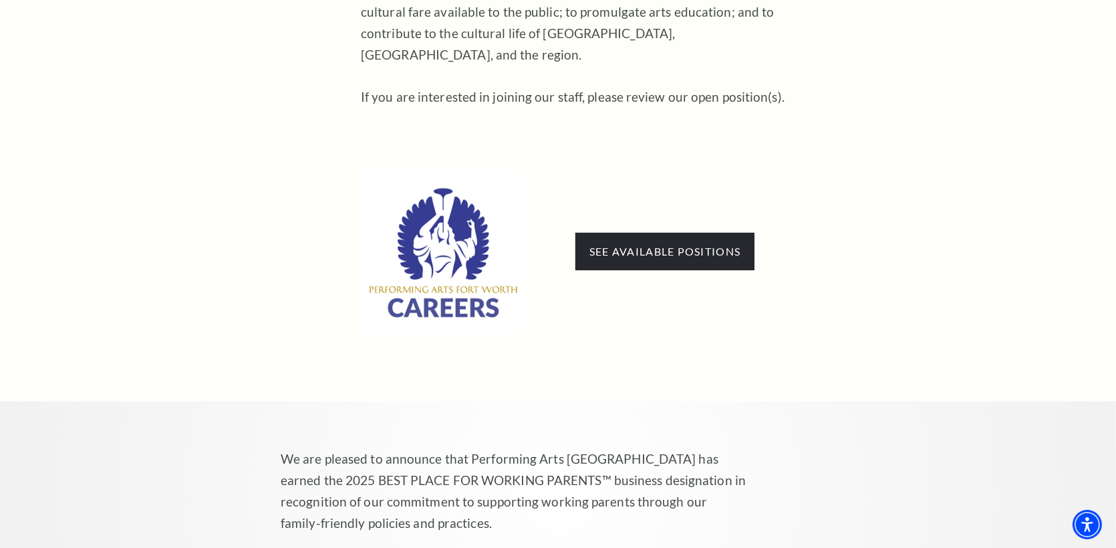
scroll to position [891, 0]
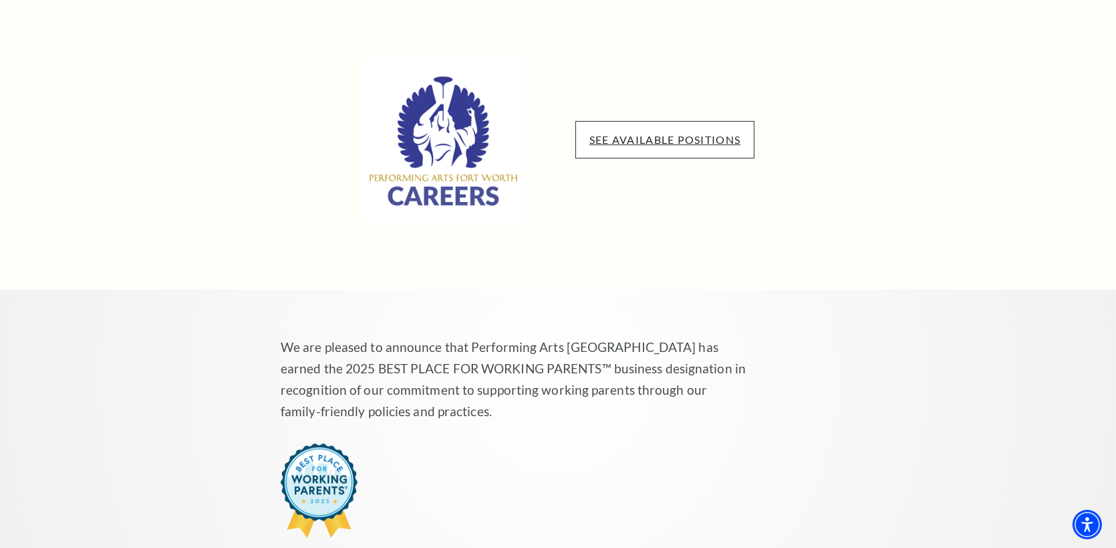
click at [642, 133] on link "See available positions" at bounding box center [665, 139] width 151 height 13
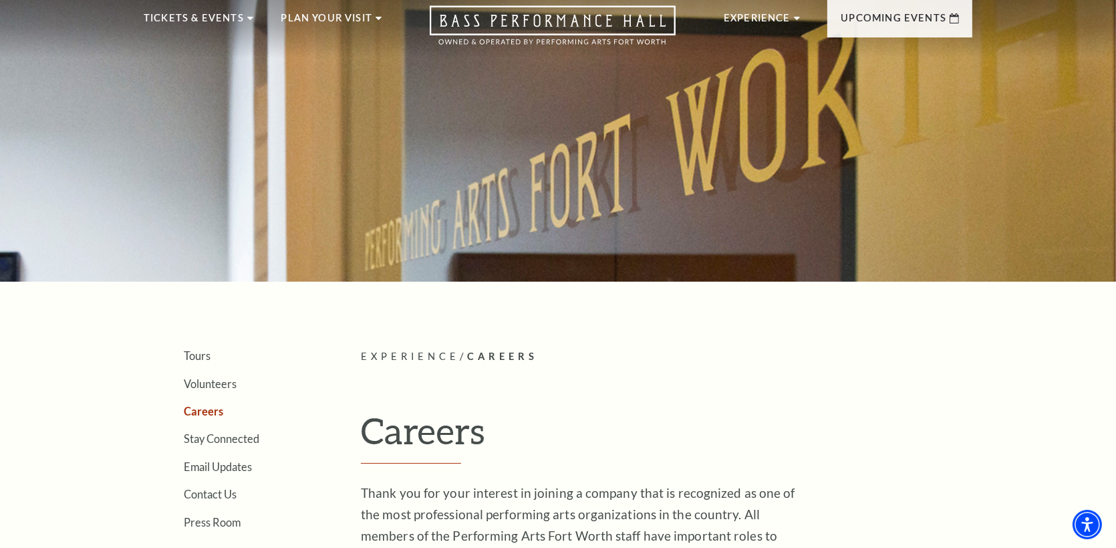
scroll to position [0, 0]
